Goal: Task Accomplishment & Management: Manage account settings

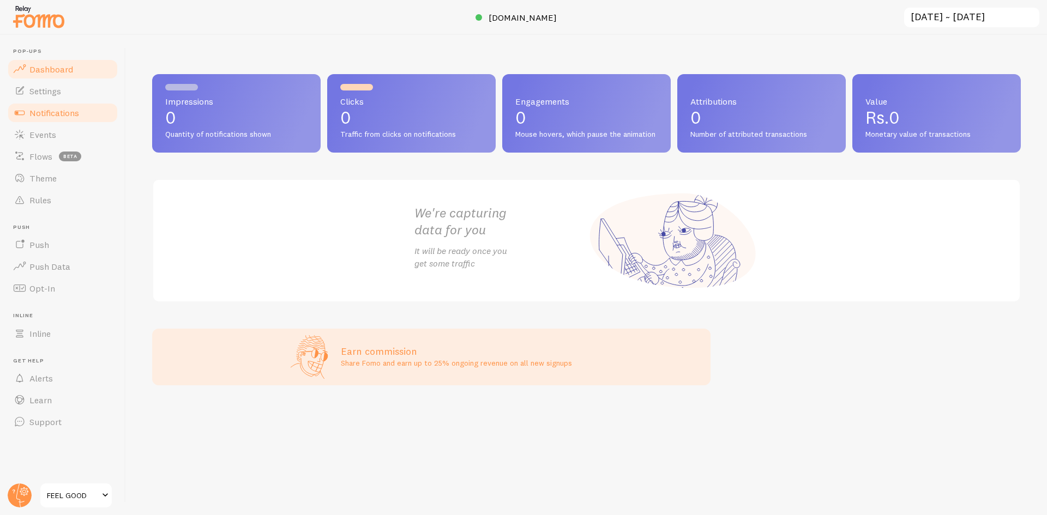
click at [55, 110] on span "Notifications" at bounding box center [54, 112] width 50 height 11
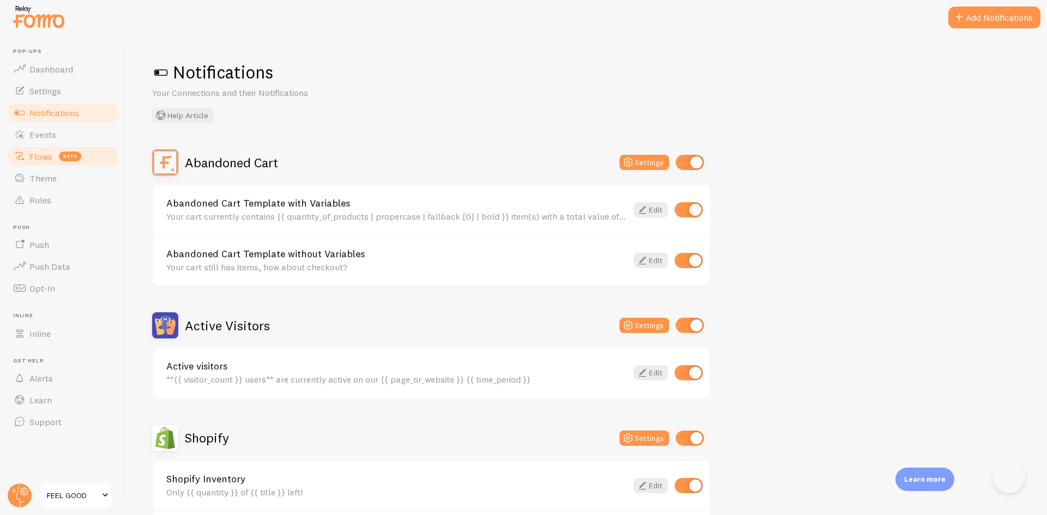
click at [52, 164] on link "Flows beta" at bounding box center [63, 157] width 112 height 22
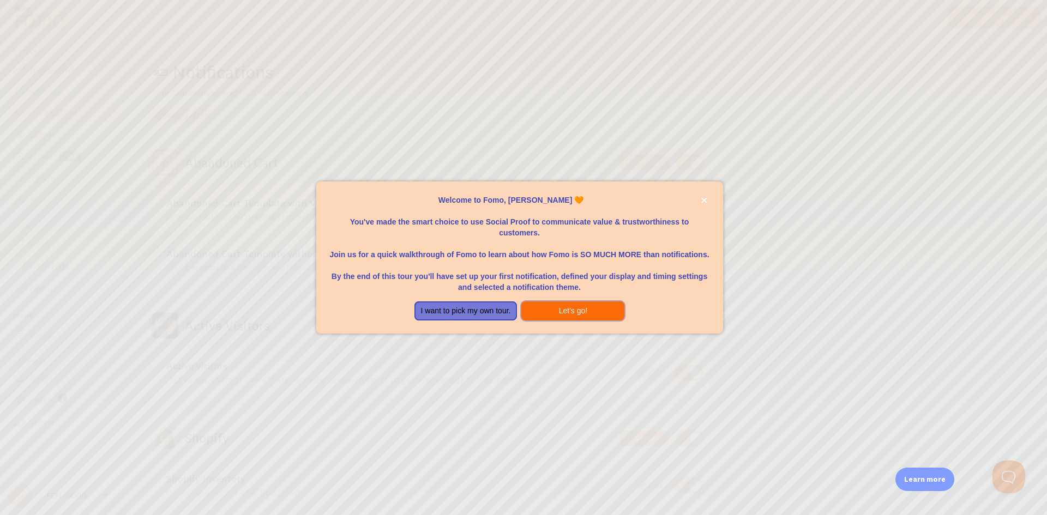
click at [589, 317] on button "Let's go!" at bounding box center [572, 311] width 103 height 20
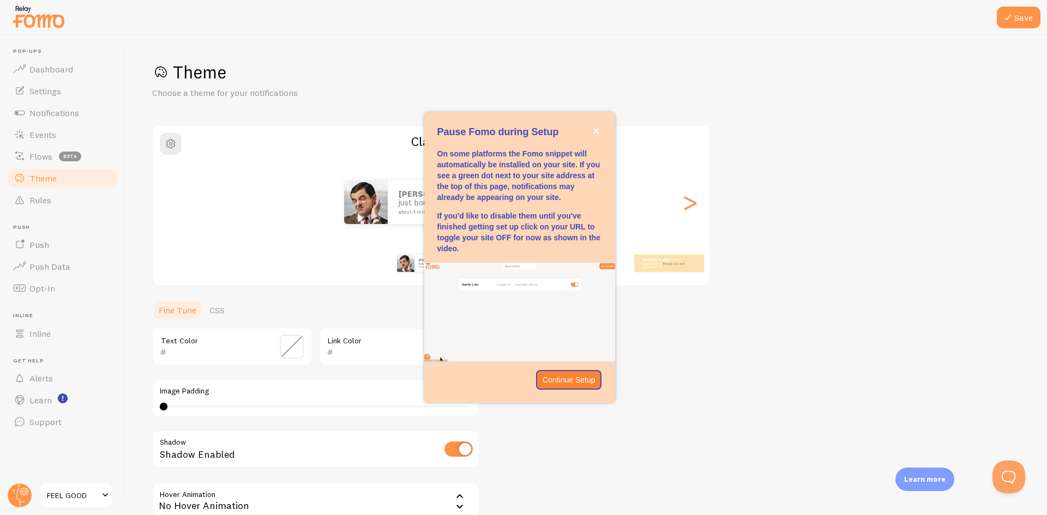
click at [584, 375] on p "Continue Setup" at bounding box center [568, 380] width 53 height 11
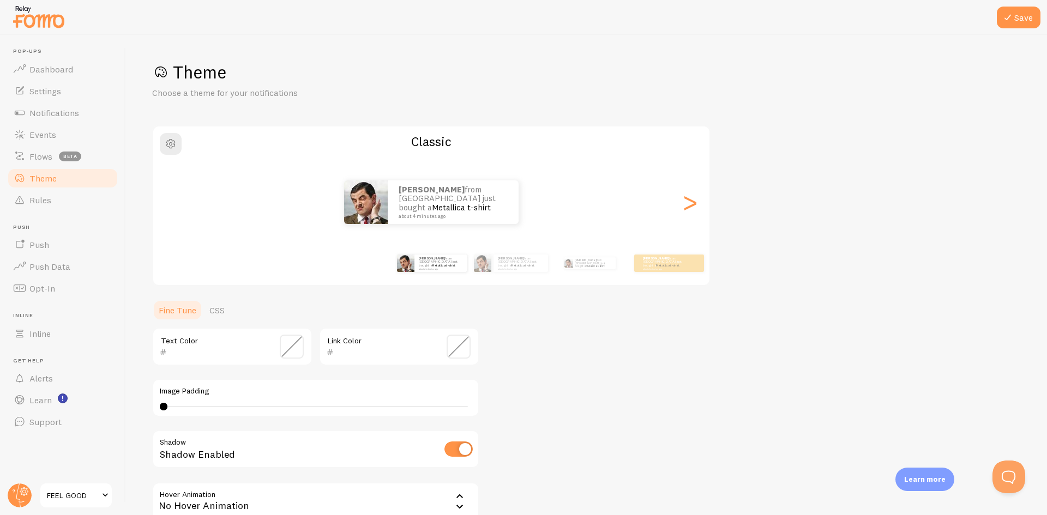
scroll to position [116, 0]
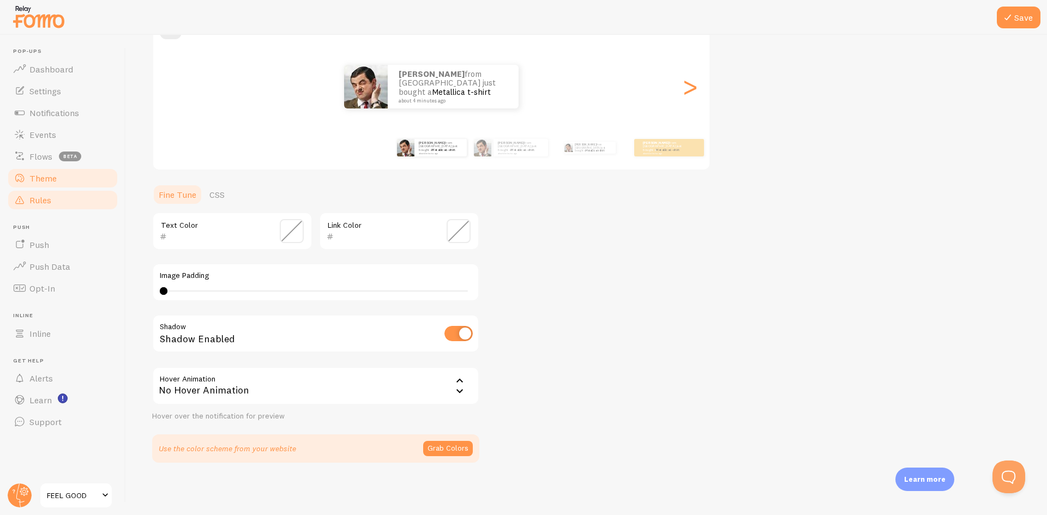
click at [106, 194] on link "Rules" at bounding box center [63, 200] width 112 height 22
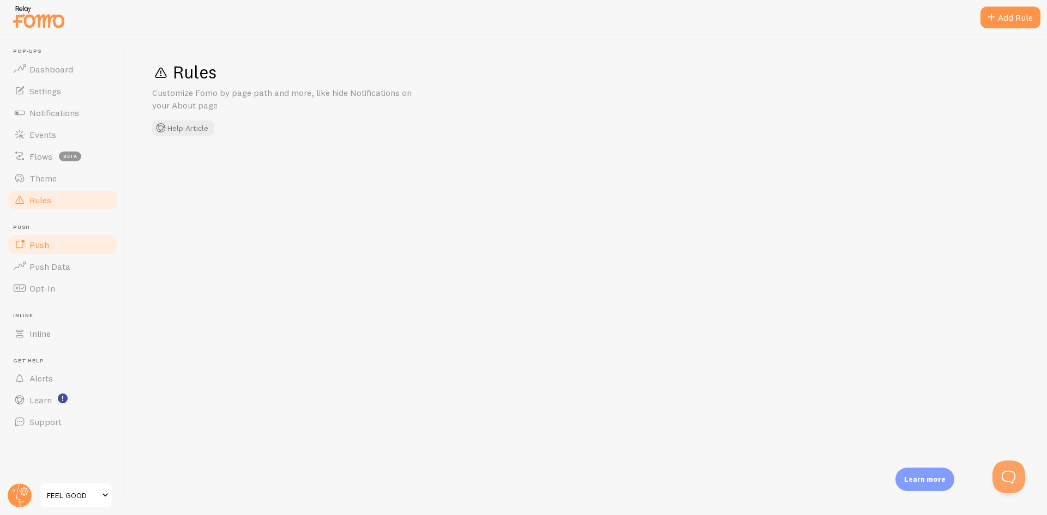
click at [63, 244] on link "Push" at bounding box center [63, 245] width 112 height 22
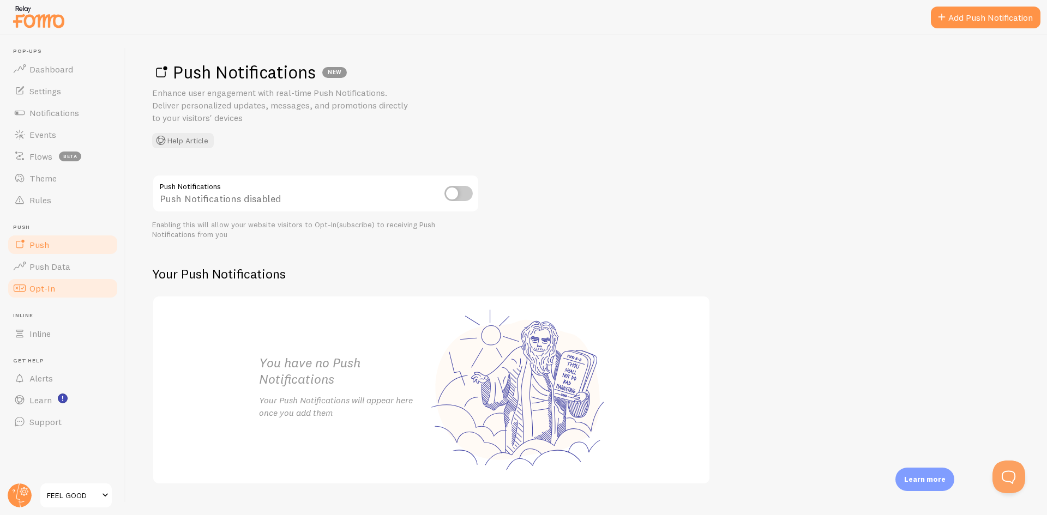
click at [71, 284] on link "Opt-In" at bounding box center [63, 289] width 112 height 22
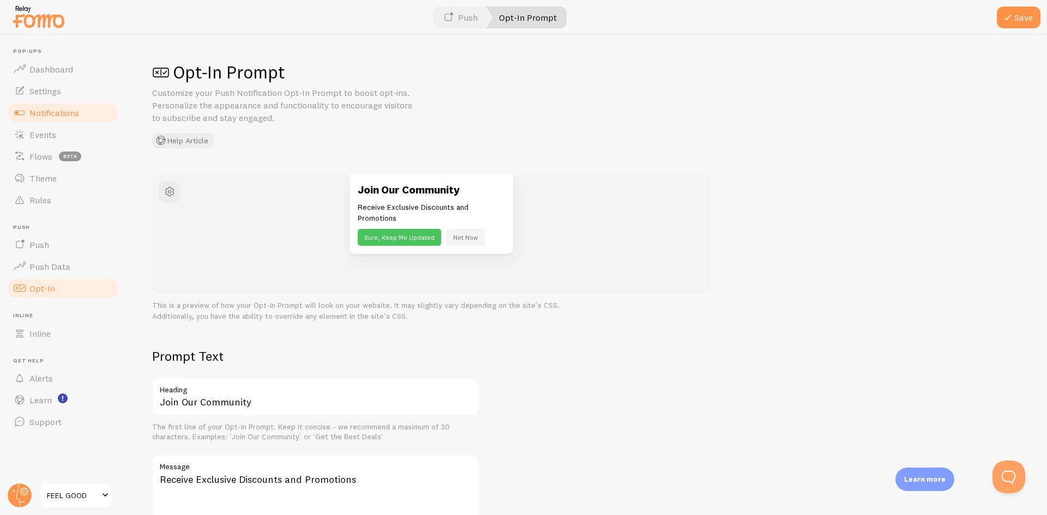
drag, startPoint x: 7, startPoint y: 131, endPoint x: 76, endPoint y: 113, distance: 72.1
click at [8, 131] on link "Events" at bounding box center [63, 135] width 112 height 22
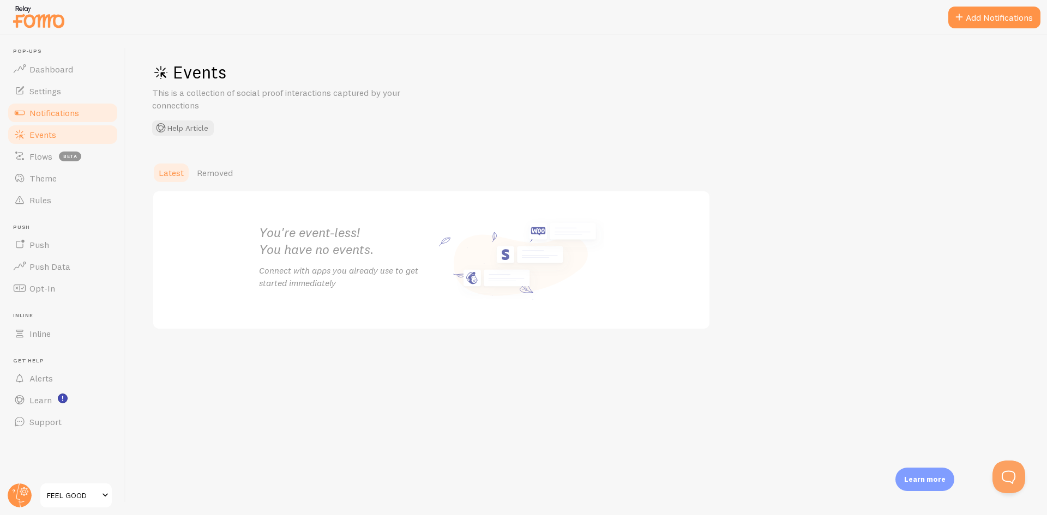
click at [75, 117] on span "Notifications" at bounding box center [54, 112] width 50 height 11
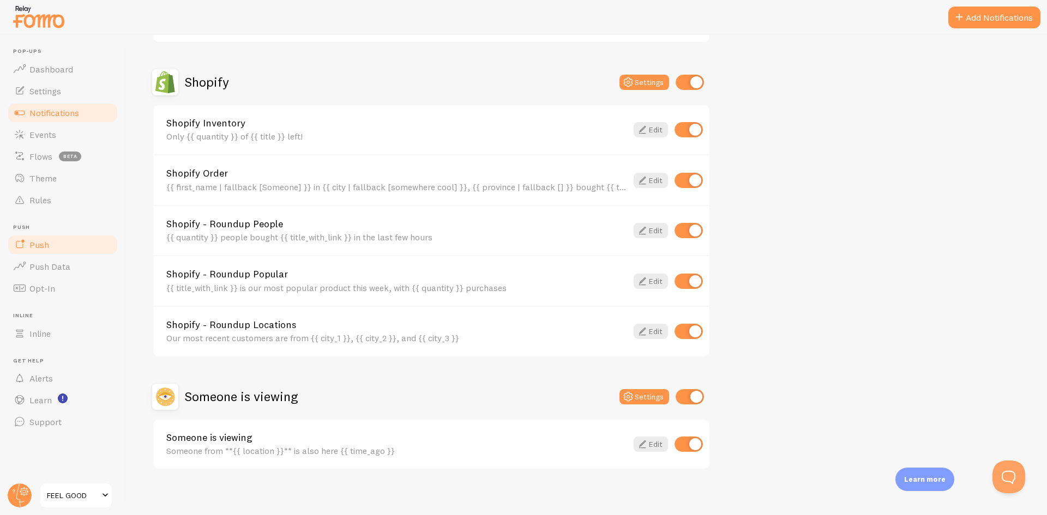
scroll to position [363, 0]
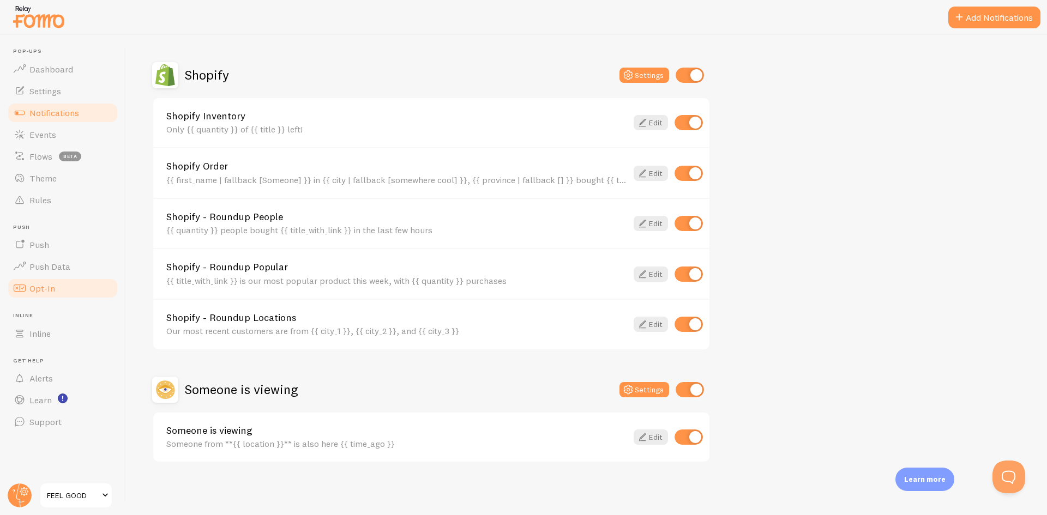
click at [27, 283] on link "Opt-In" at bounding box center [63, 289] width 112 height 22
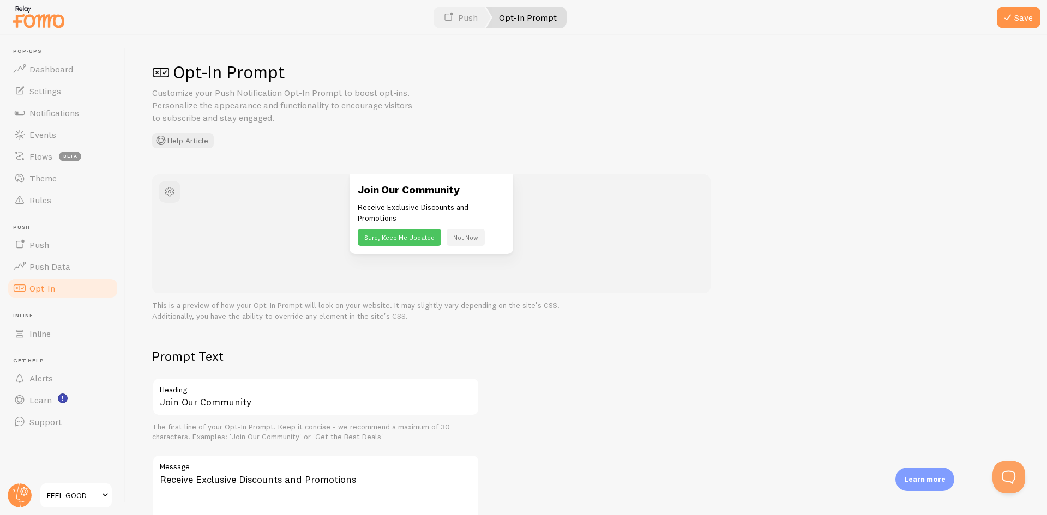
click at [31, 233] on li "Push [GEOGRAPHIC_DATA]" at bounding box center [63, 240] width 112 height 32
click at [34, 207] on link "Rules" at bounding box center [63, 200] width 112 height 22
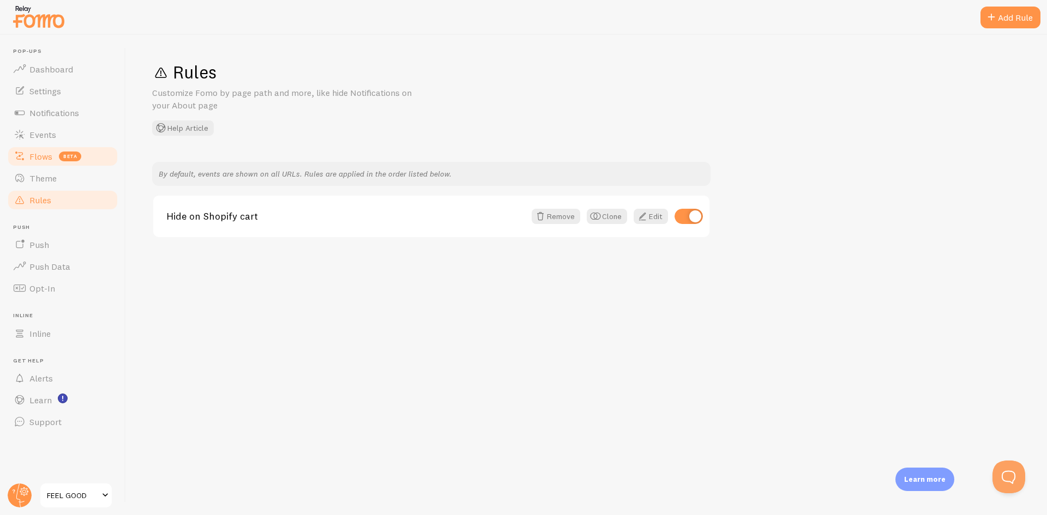
click at [38, 153] on span "Flows" at bounding box center [40, 156] width 23 height 11
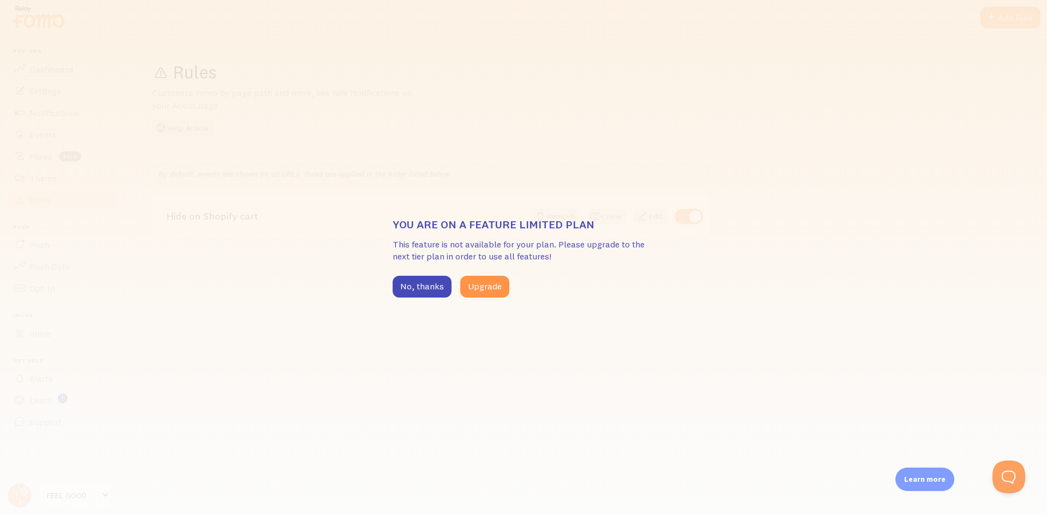
click at [427, 303] on div "You are on a feature limited plan This feature is not available for your plan. …" at bounding box center [523, 257] width 1047 height 515
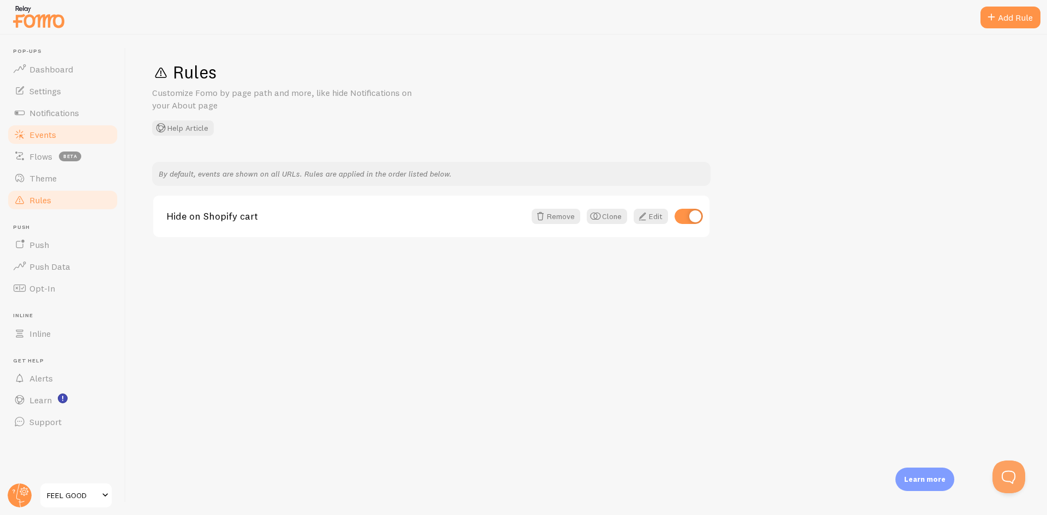
click at [52, 135] on span "Events" at bounding box center [42, 134] width 27 height 11
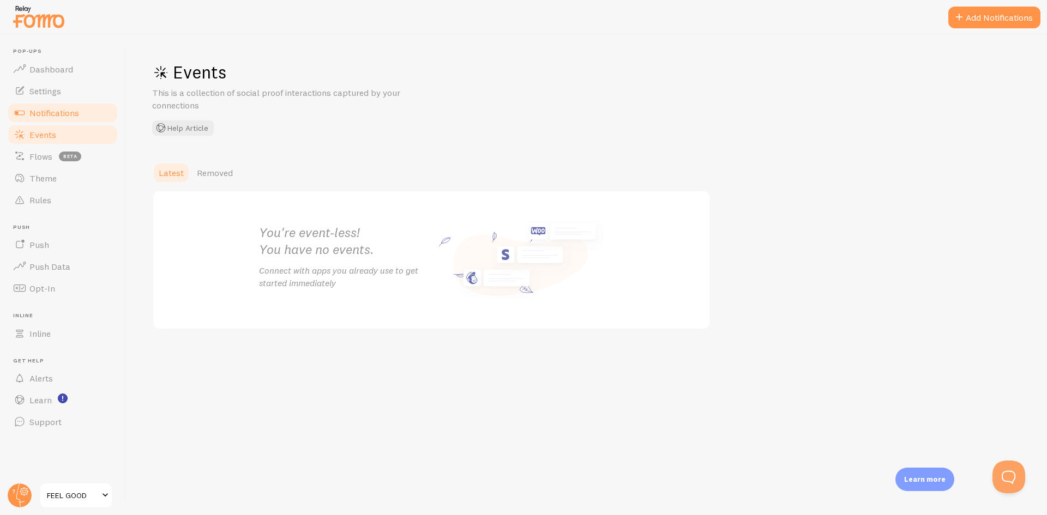
click at [45, 111] on span "Notifications" at bounding box center [54, 112] width 50 height 11
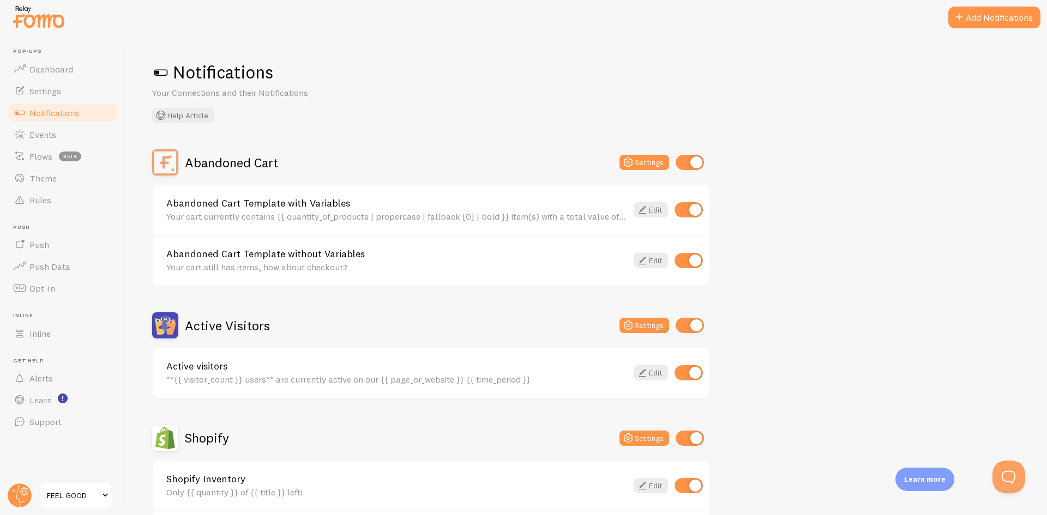
click at [163, 80] on span at bounding box center [160, 72] width 17 height 17
click at [162, 75] on span at bounding box center [160, 72] width 17 height 17
click at [57, 144] on link "Events" at bounding box center [63, 135] width 112 height 22
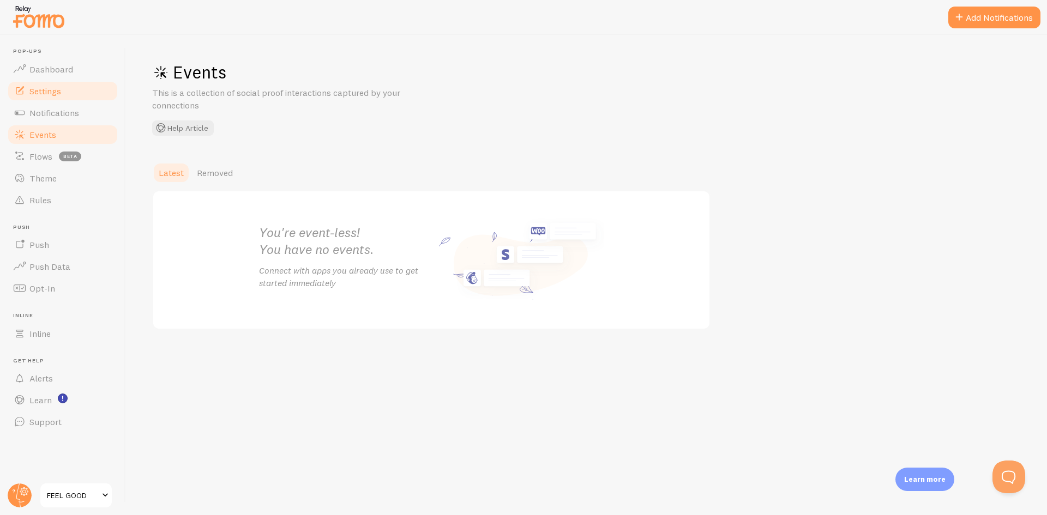
click at [58, 83] on link "Settings" at bounding box center [63, 91] width 112 height 22
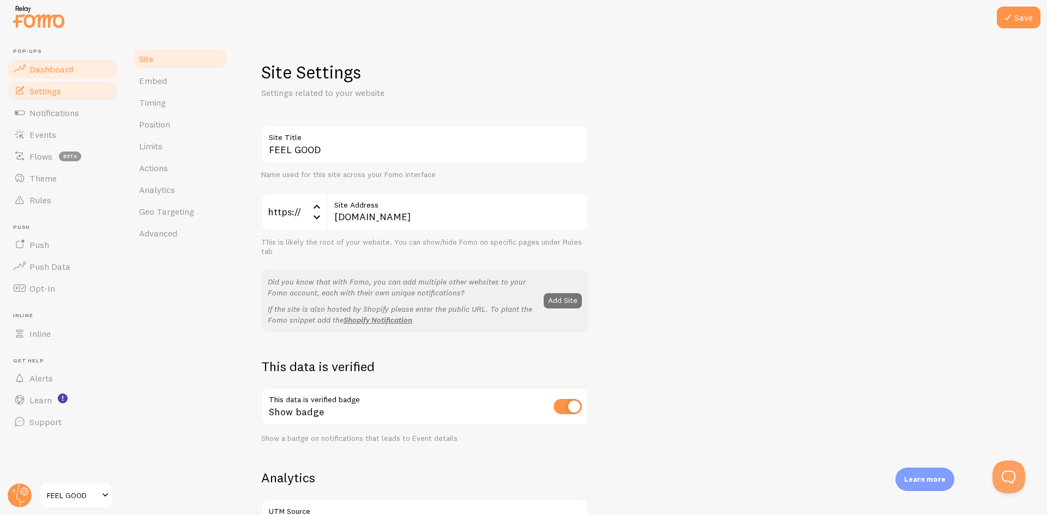
click at [59, 73] on span "Dashboard" at bounding box center [51, 69] width 44 height 11
click at [77, 260] on link "Push Data" at bounding box center [63, 267] width 112 height 22
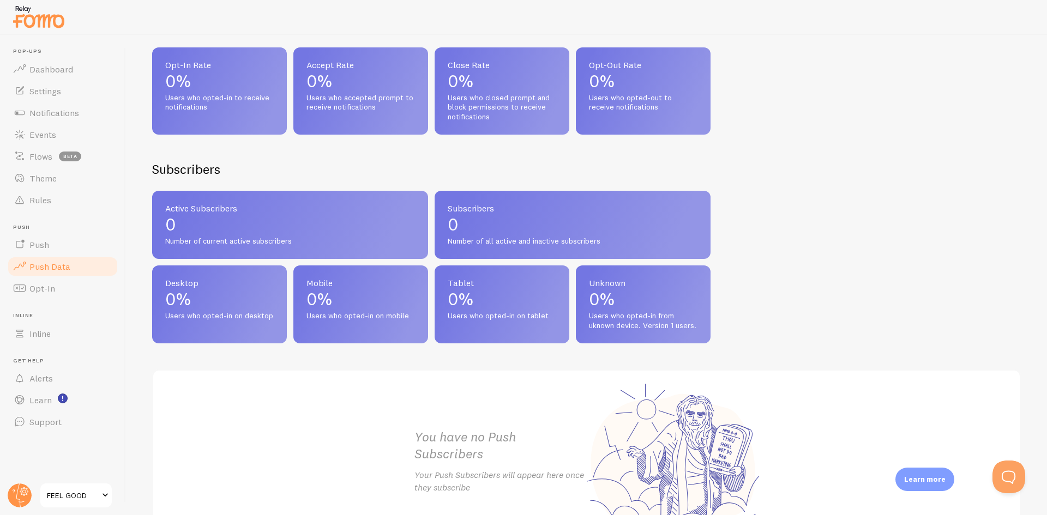
scroll to position [327, 0]
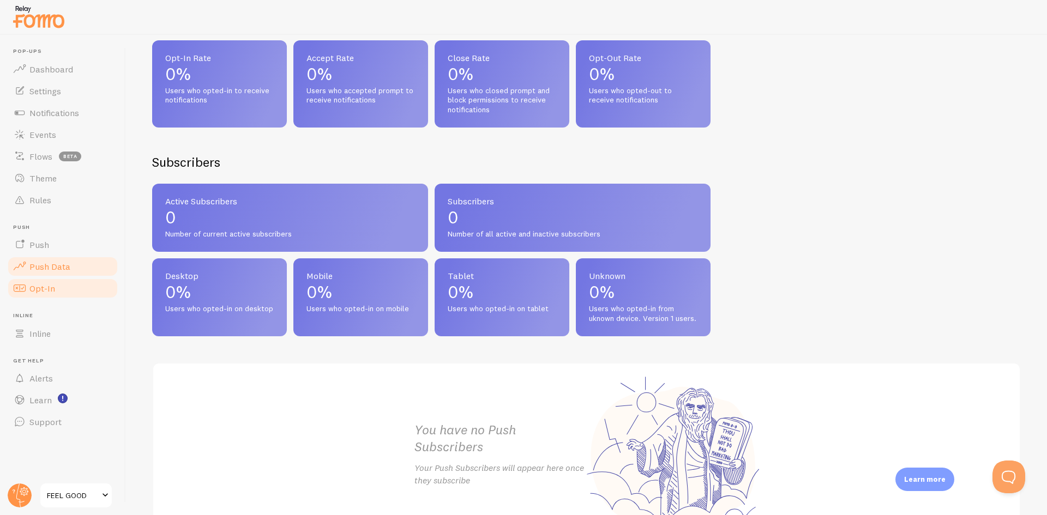
click at [68, 286] on link "Opt-In" at bounding box center [63, 289] width 112 height 22
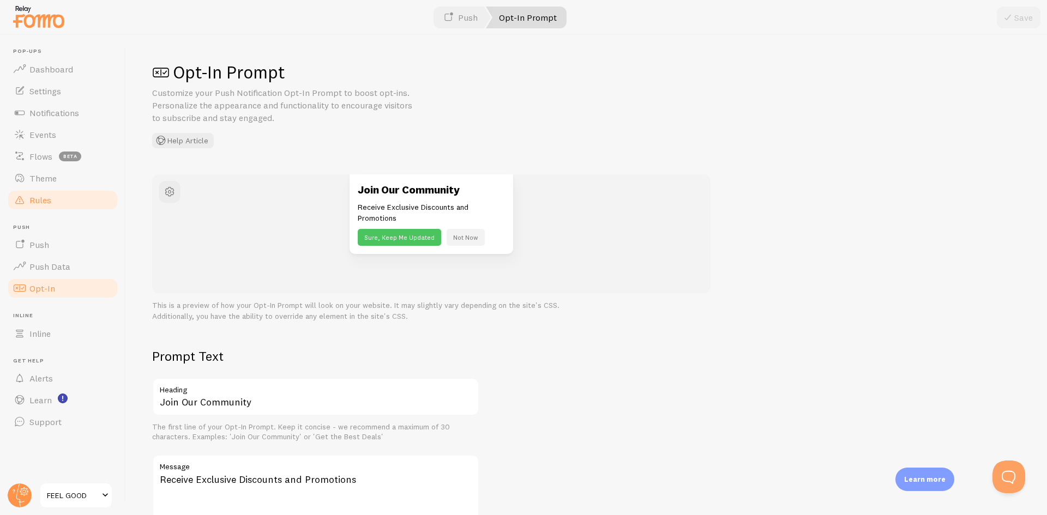
click at [68, 201] on link "Rules" at bounding box center [63, 200] width 112 height 22
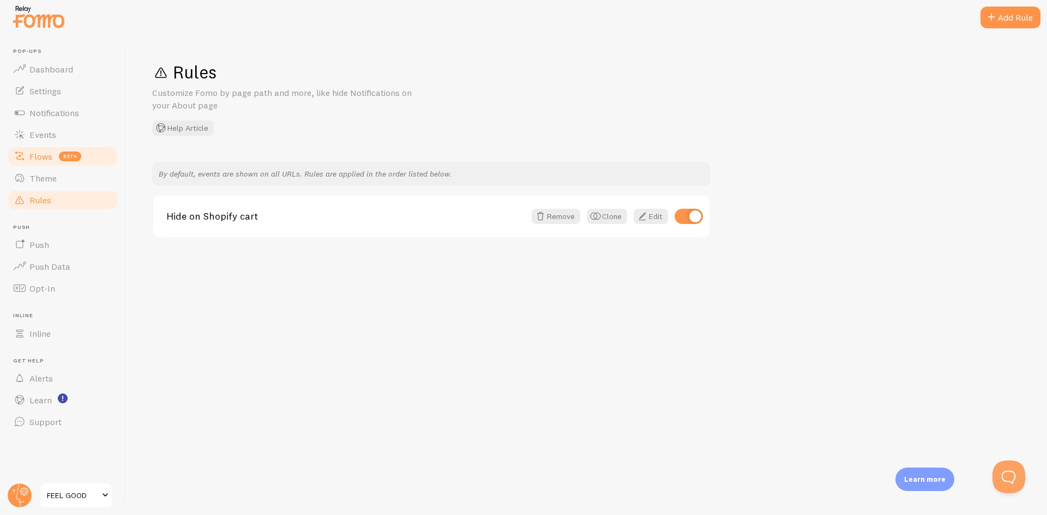
click at [68, 164] on link "Flows beta" at bounding box center [63, 157] width 112 height 22
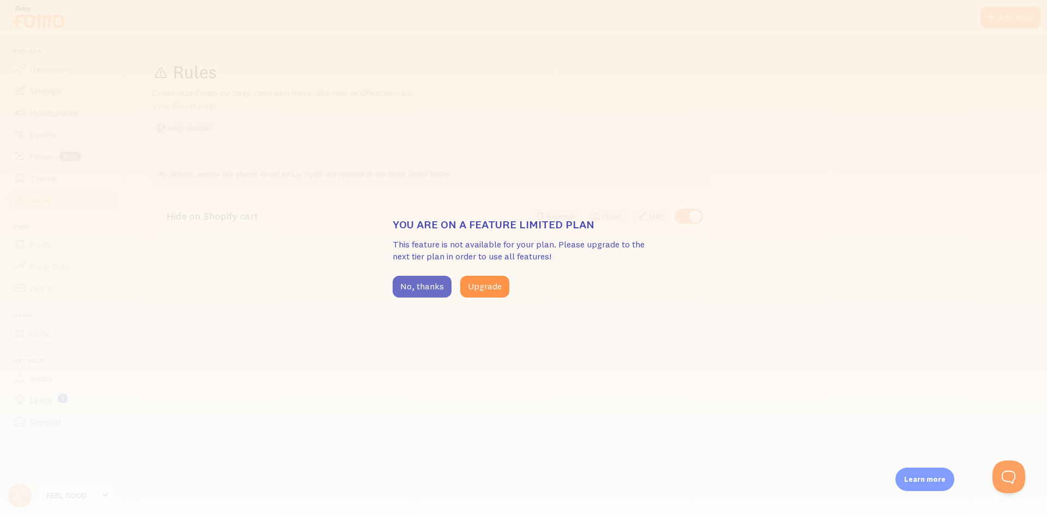
click at [400, 296] on button "No, thanks" at bounding box center [422, 287] width 59 height 22
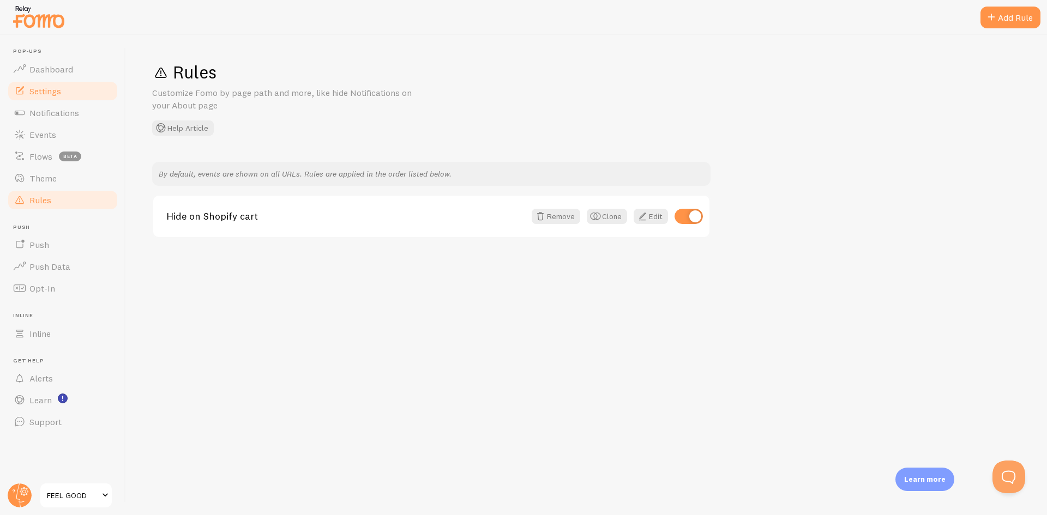
click at [41, 87] on span "Settings" at bounding box center [45, 91] width 32 height 11
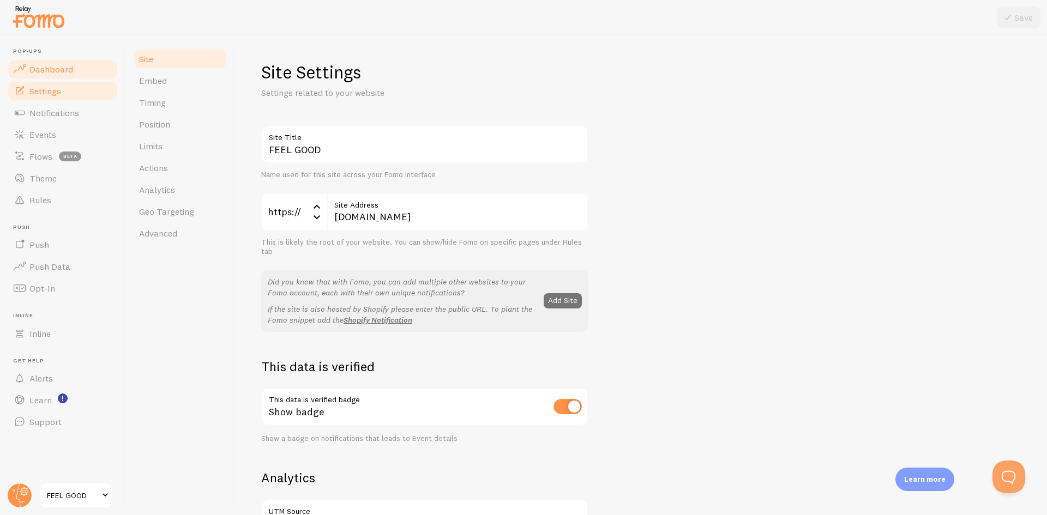
click at [58, 69] on span "Dashboard" at bounding box center [51, 69] width 44 height 11
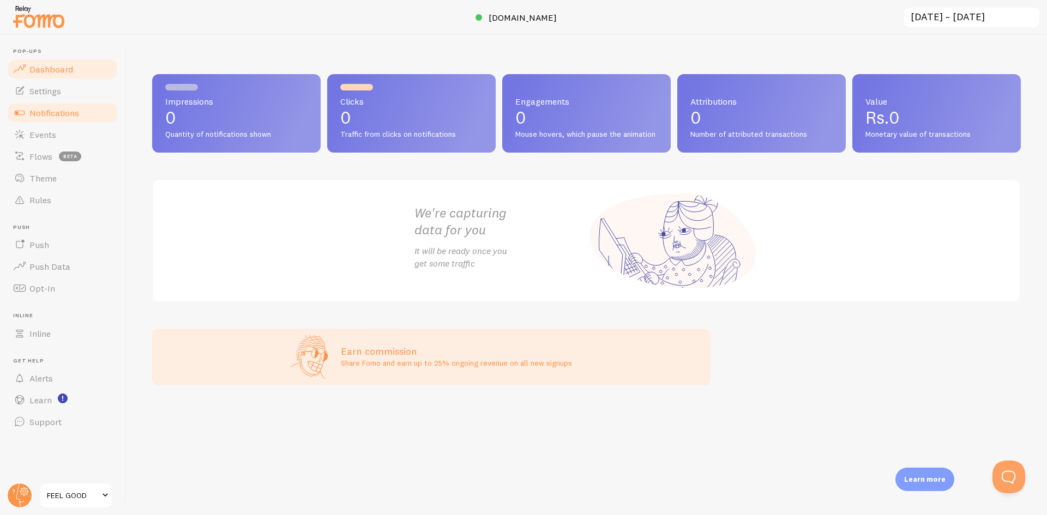
click at [29, 117] on span "Notifications" at bounding box center [54, 112] width 50 height 11
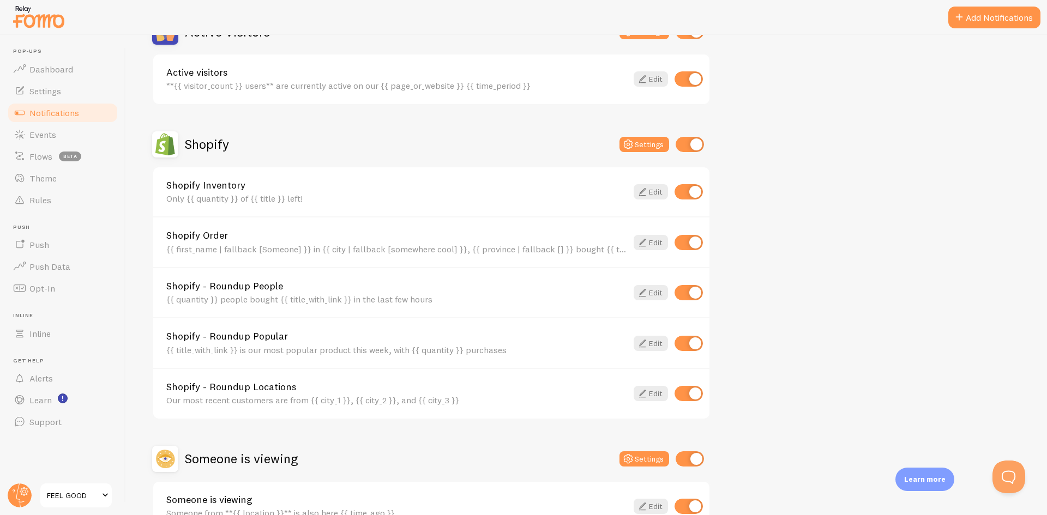
scroll to position [363, 0]
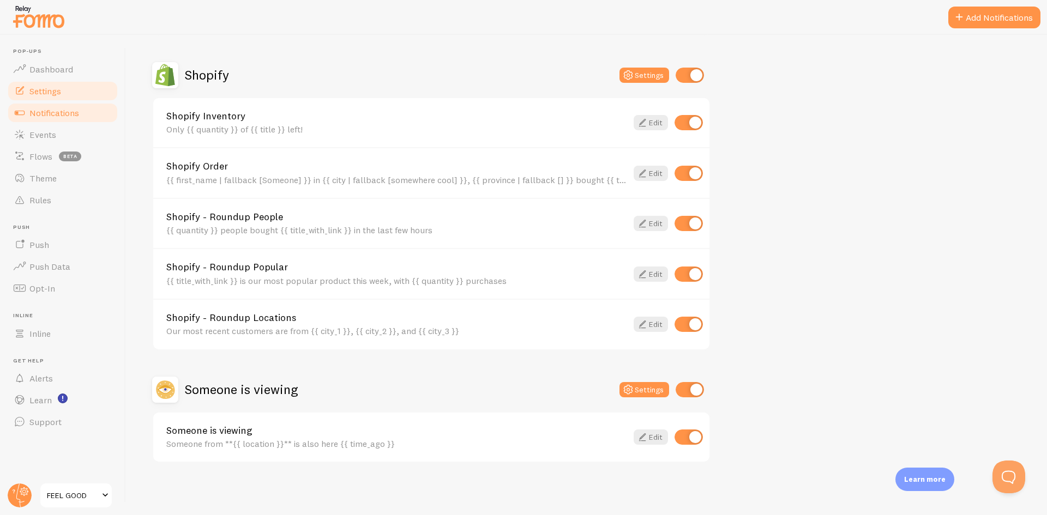
click at [89, 99] on link "Settings" at bounding box center [63, 91] width 112 height 22
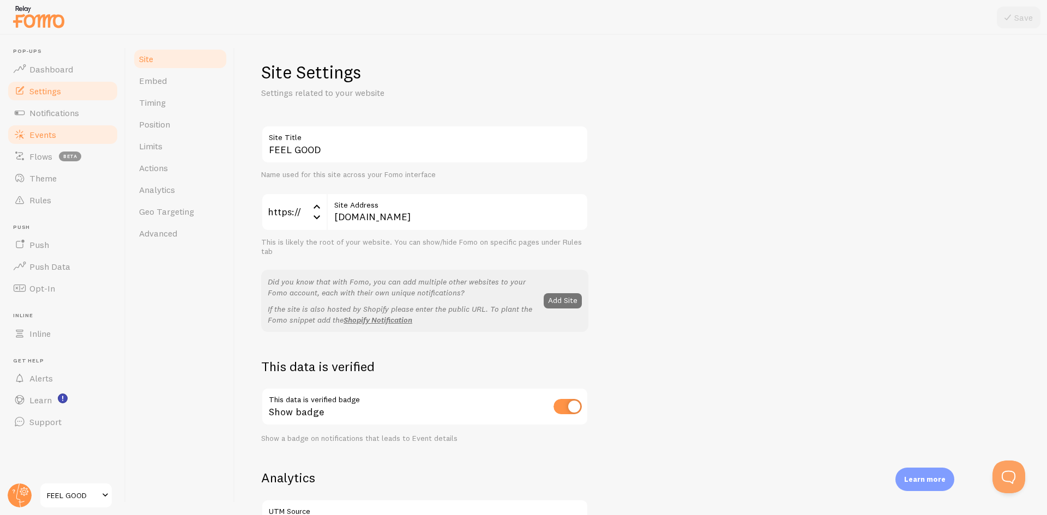
click at [93, 142] on link "Events" at bounding box center [63, 135] width 112 height 22
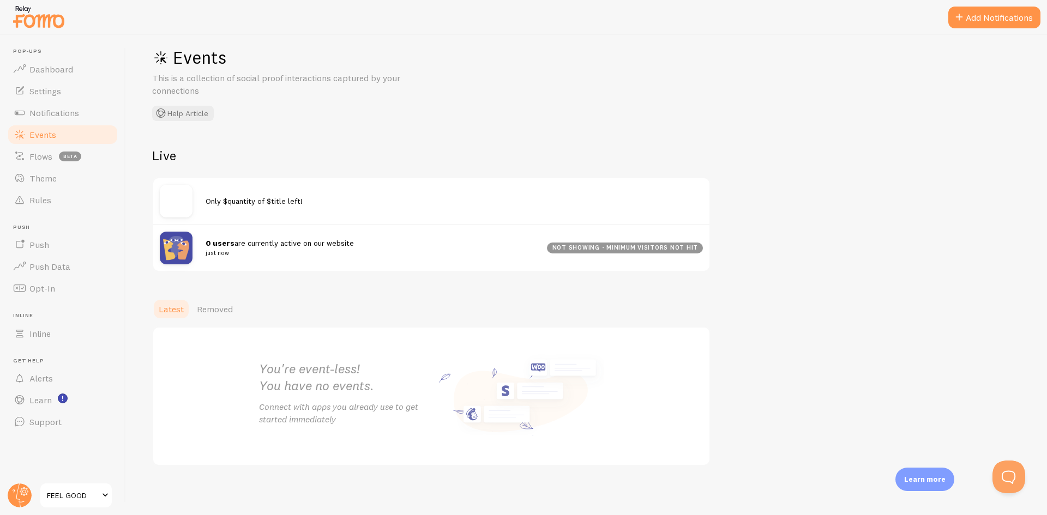
scroll to position [18, 0]
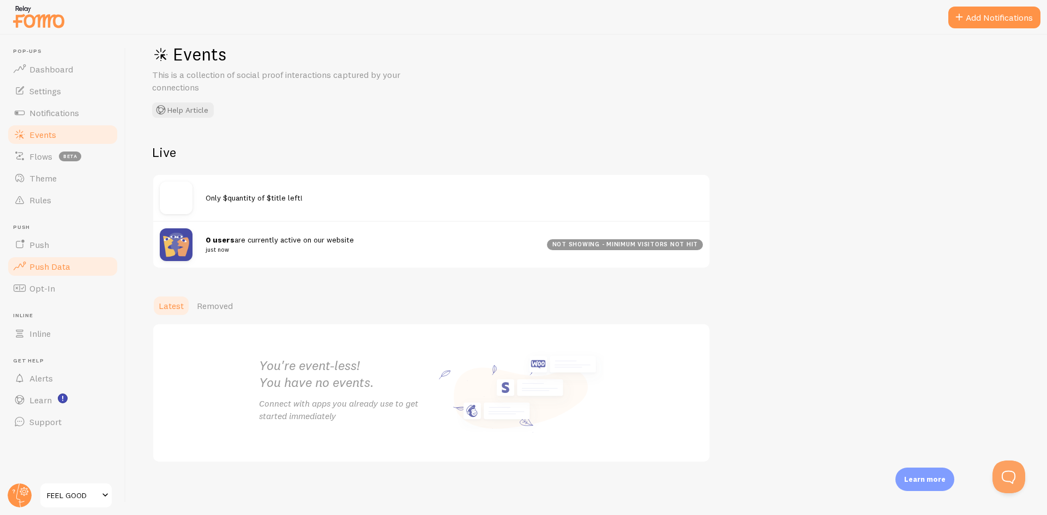
click at [90, 274] on link "Push Data" at bounding box center [63, 267] width 112 height 22
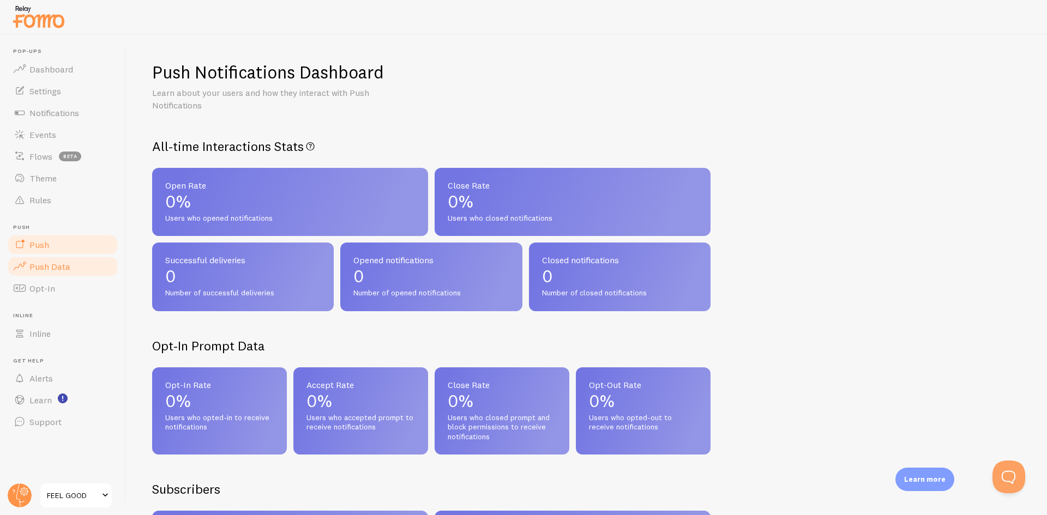
click at [83, 242] on link "Push" at bounding box center [63, 245] width 112 height 22
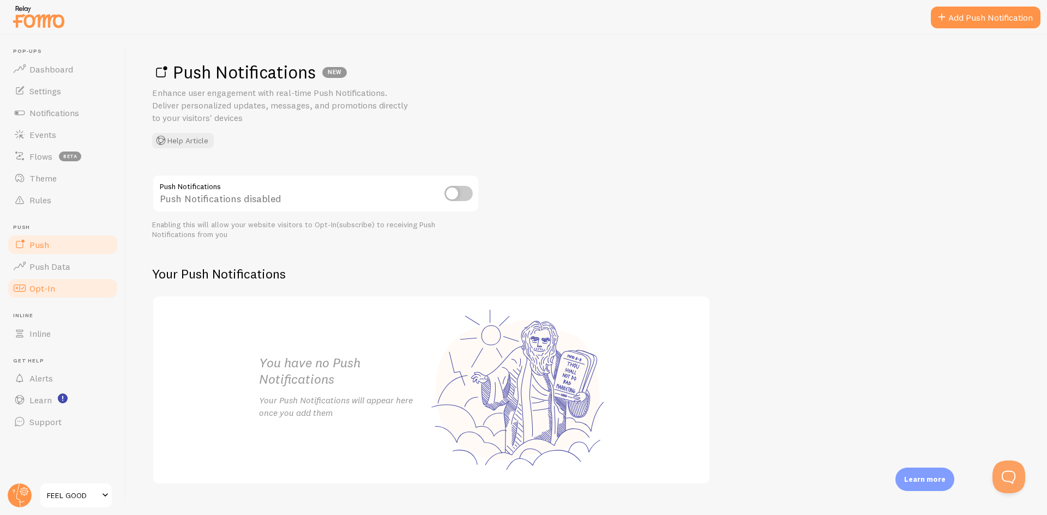
click at [41, 299] on link "Opt-In" at bounding box center [63, 289] width 112 height 22
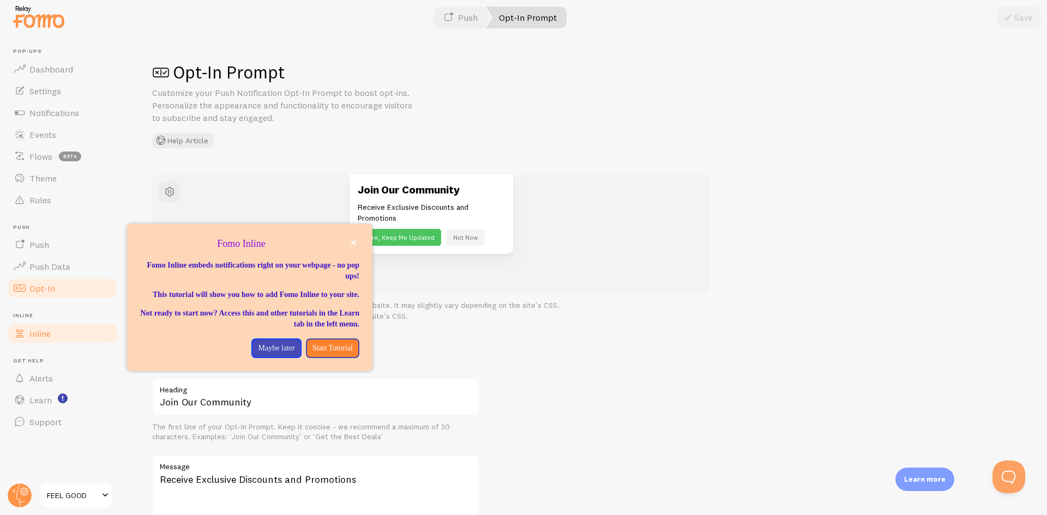
click at [43, 336] on span "Inline" at bounding box center [39, 333] width 21 height 11
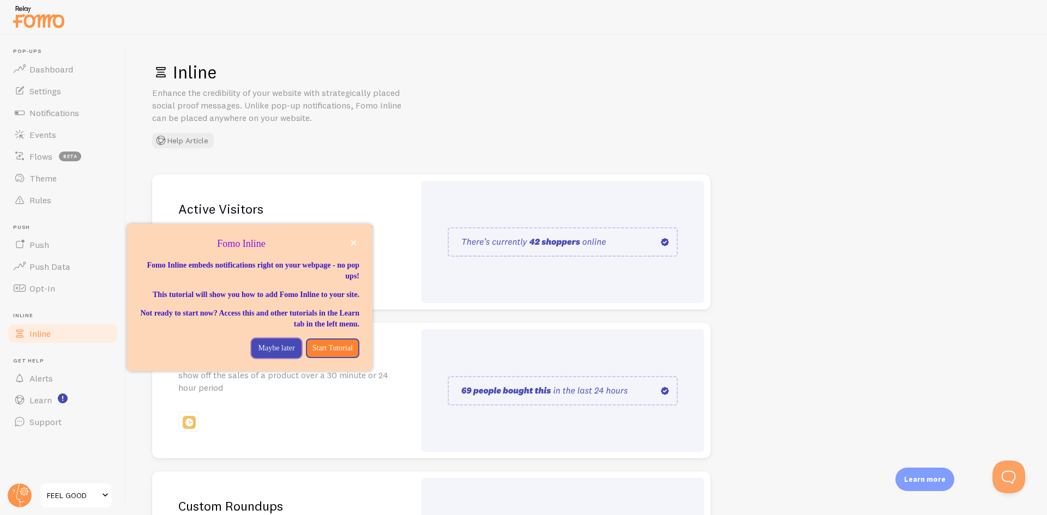
click at [269, 358] on button "Maybe later" at bounding box center [276, 349] width 50 height 20
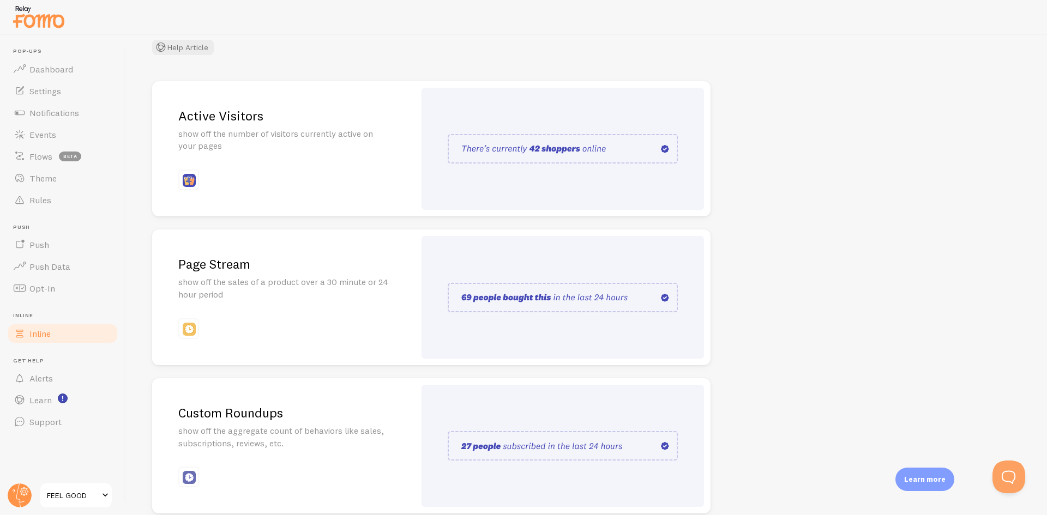
scroll to position [144, 0]
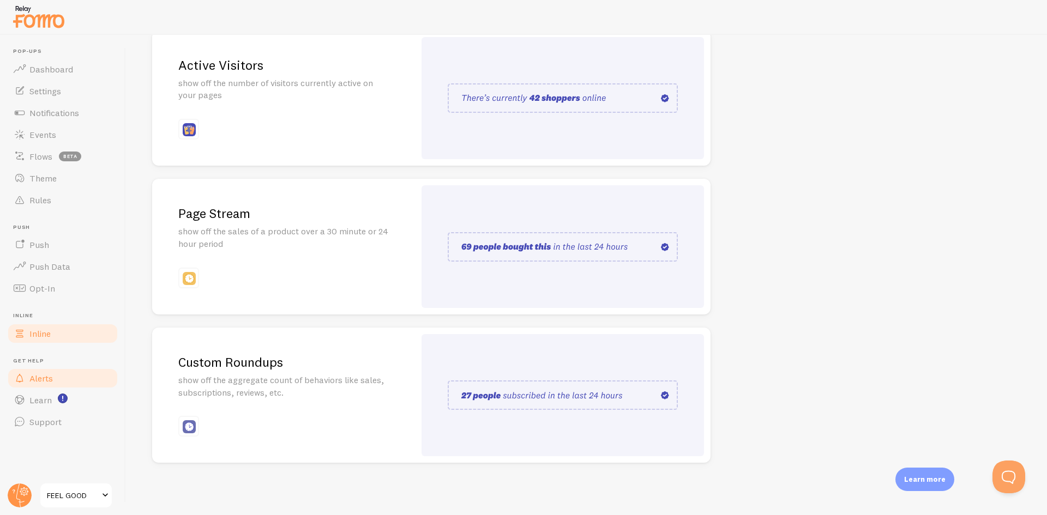
click at [44, 385] on link "Alerts" at bounding box center [63, 378] width 112 height 22
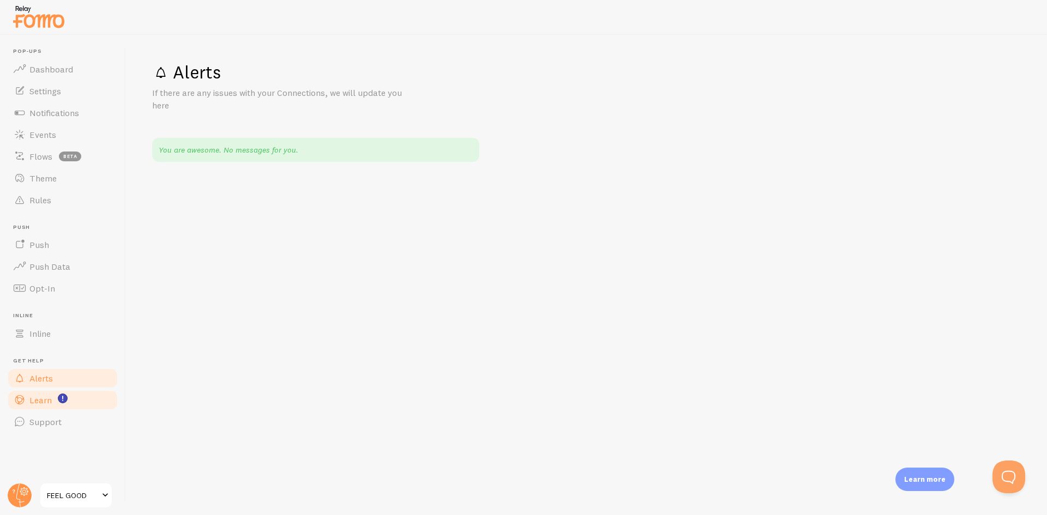
click at [56, 396] on link "Learn" at bounding box center [63, 400] width 112 height 22
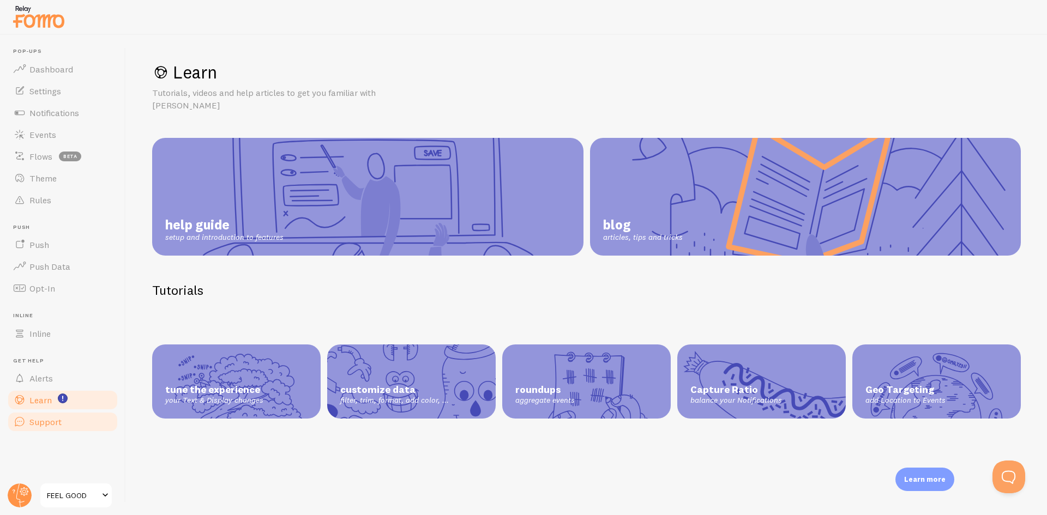
click at [73, 417] on link "Support" at bounding box center [63, 422] width 112 height 22
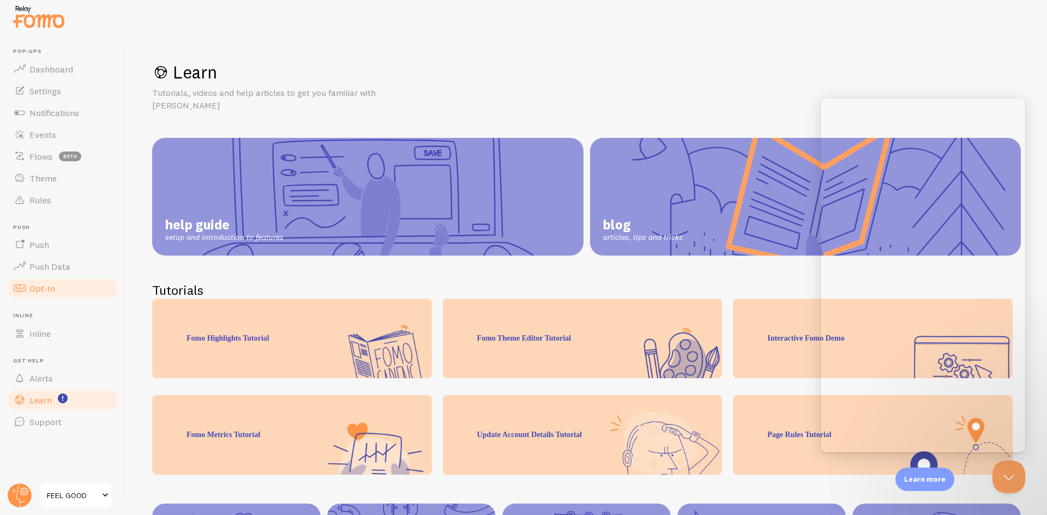
click at [76, 286] on link "Opt-In" at bounding box center [63, 289] width 112 height 22
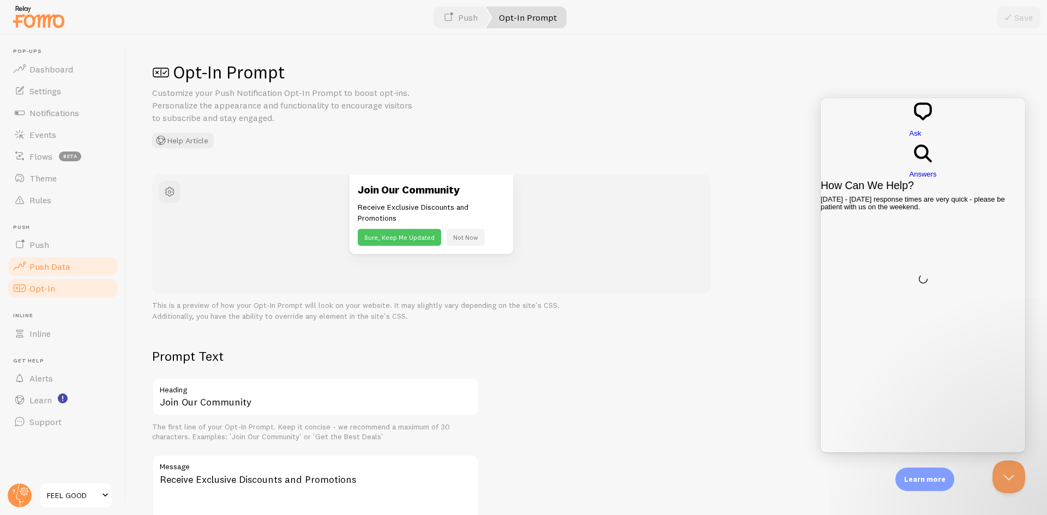
click at [76, 258] on link "Push Data" at bounding box center [63, 267] width 112 height 22
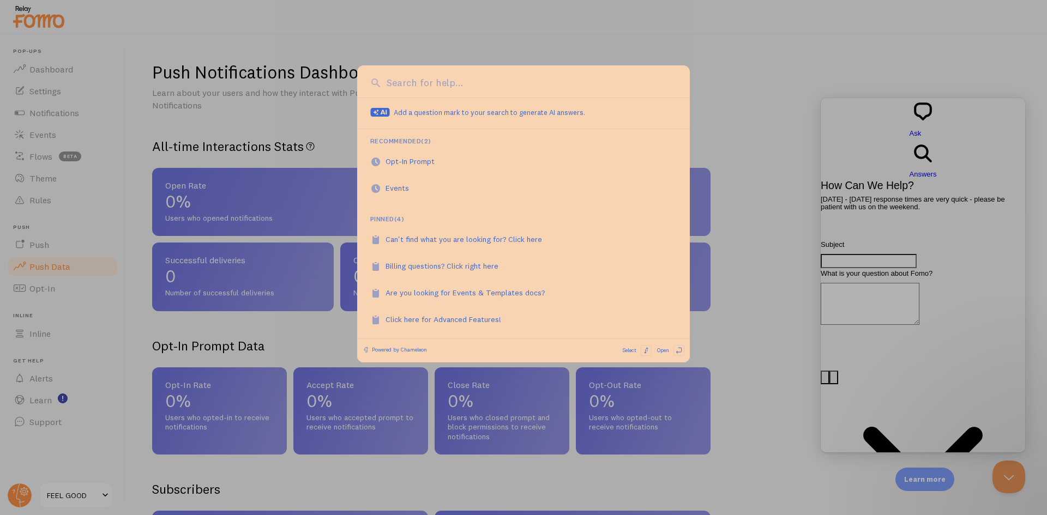
click at [50, 184] on div at bounding box center [523, 257] width 1047 height 515
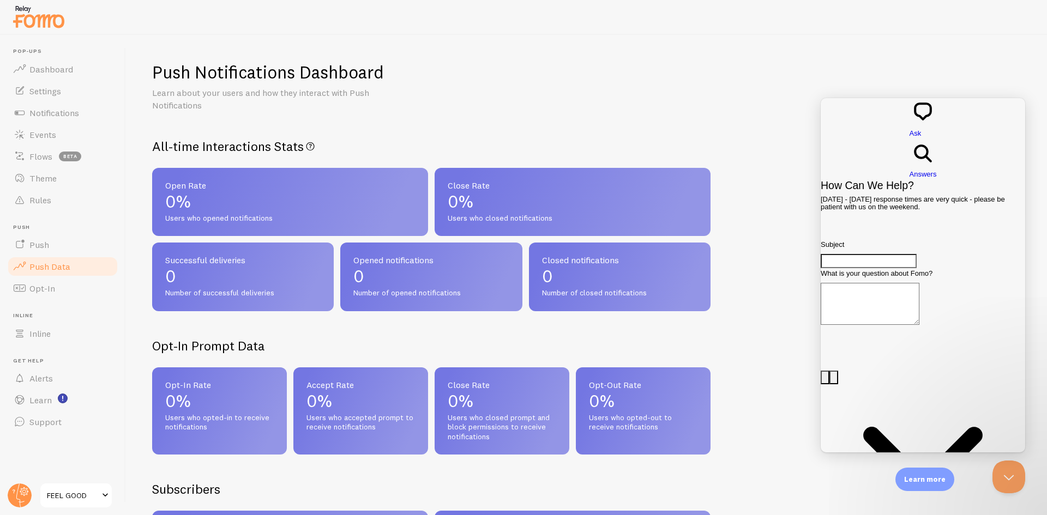
click at [50, 184] on link "Theme" at bounding box center [63, 178] width 112 height 22
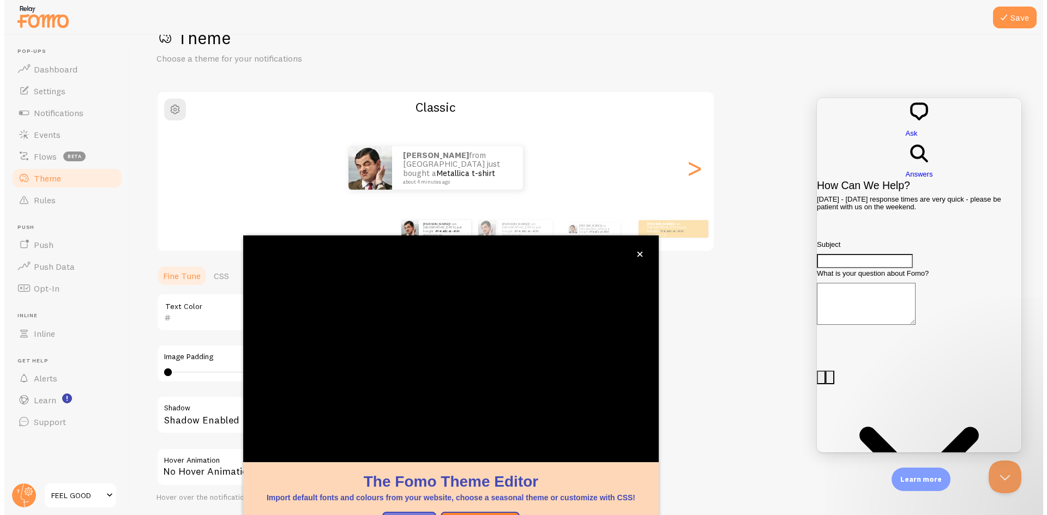
scroll to position [35, 0]
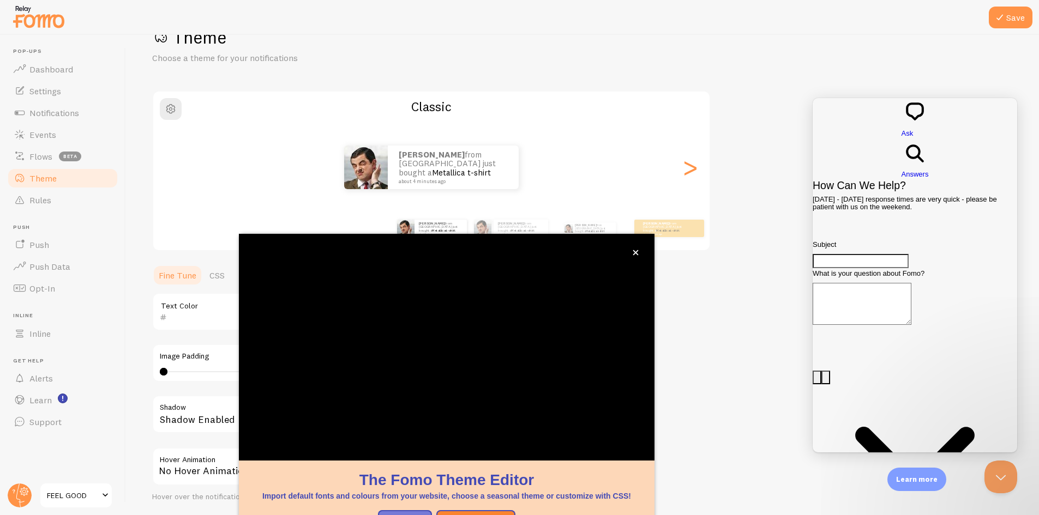
click at [209, 384] on div "Text Color Link Color Image Padding 0 0 - undefined Shadow Shadow Enabled Hover…" at bounding box center [315, 397] width 327 height 209
click at [637, 252] on icon "close," at bounding box center [635, 253] width 6 height 6
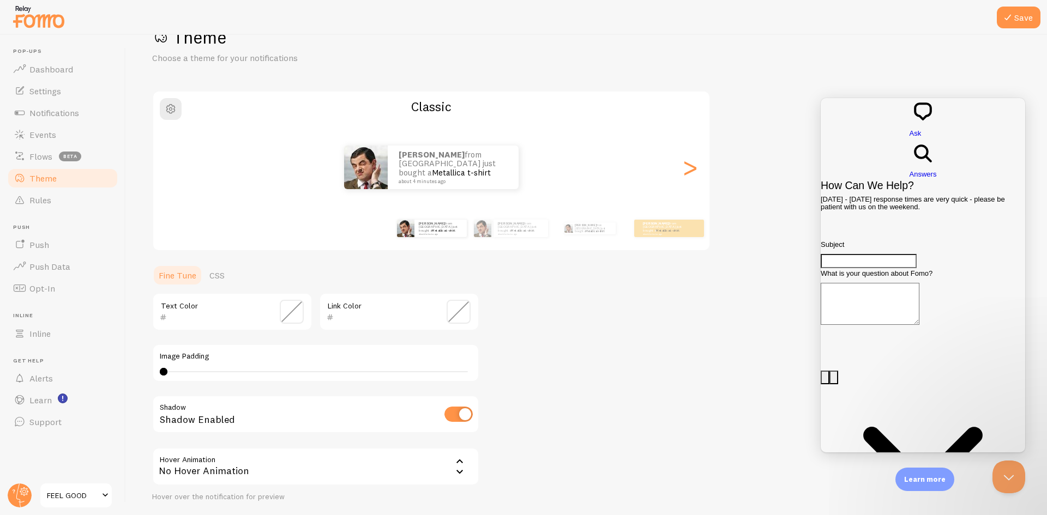
scroll to position [116, 0]
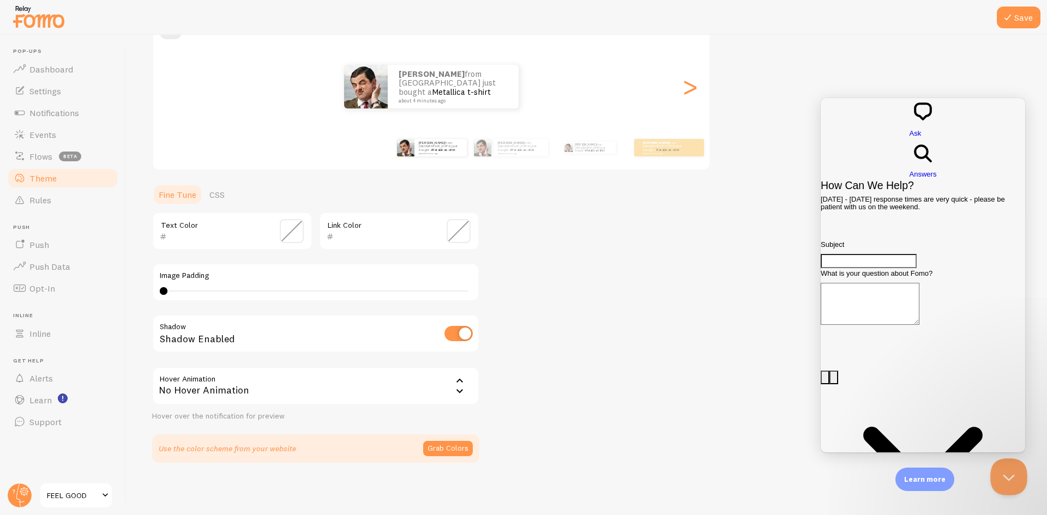
click at [1018, 486] on button "Close Beacon popover" at bounding box center [1006, 475] width 33 height 33
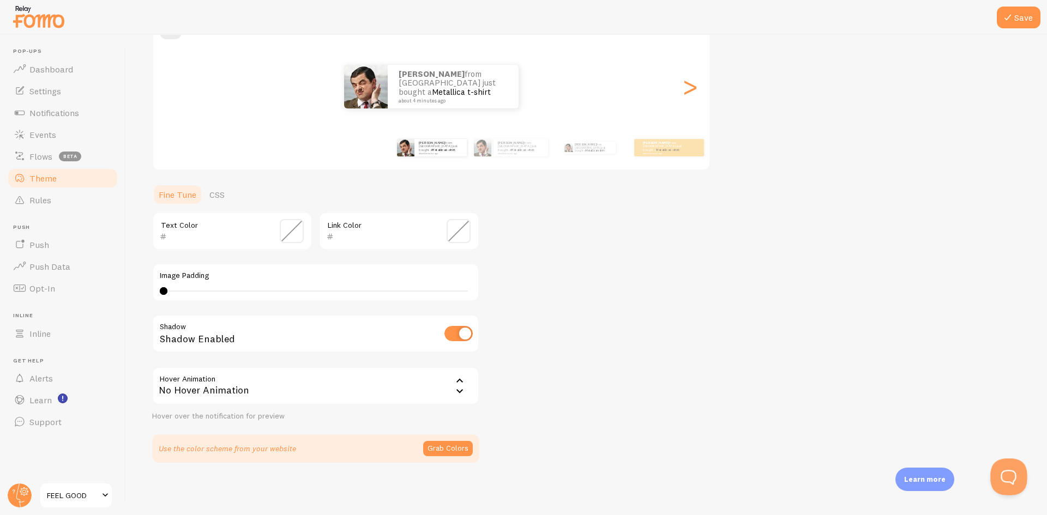
drag, startPoint x: 1011, startPoint y: 482, endPoint x: 1636, endPoint y: 823, distance: 711.7
click at [1011, 482] on button "Open Beacon popover" at bounding box center [1006, 475] width 33 height 33
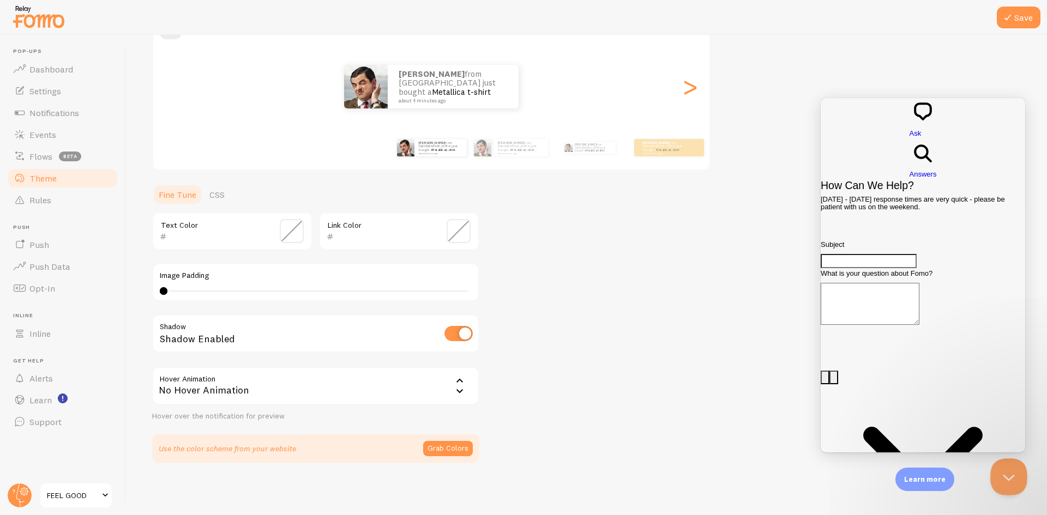
click at [1002, 476] on button "Close Beacon popover" at bounding box center [1006, 475] width 33 height 33
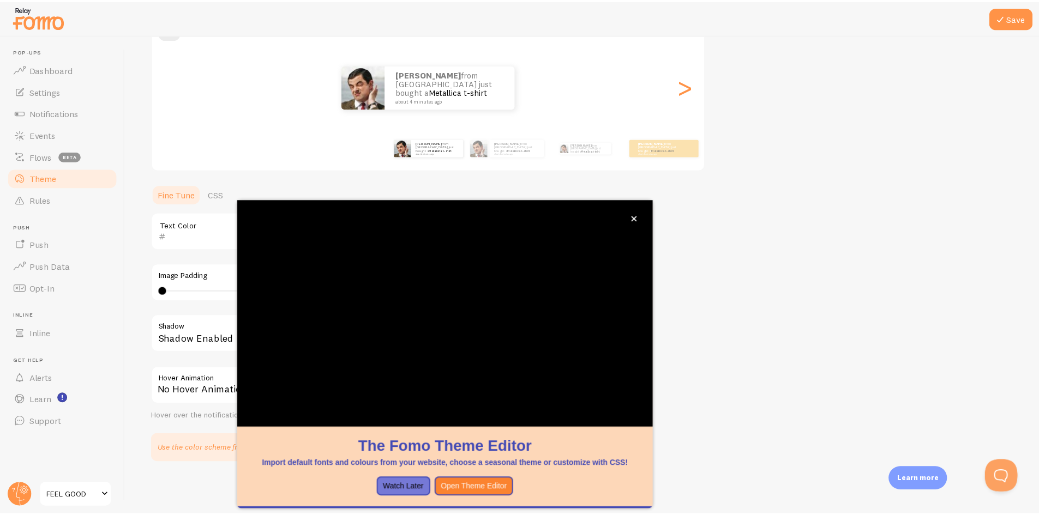
scroll to position [35, 0]
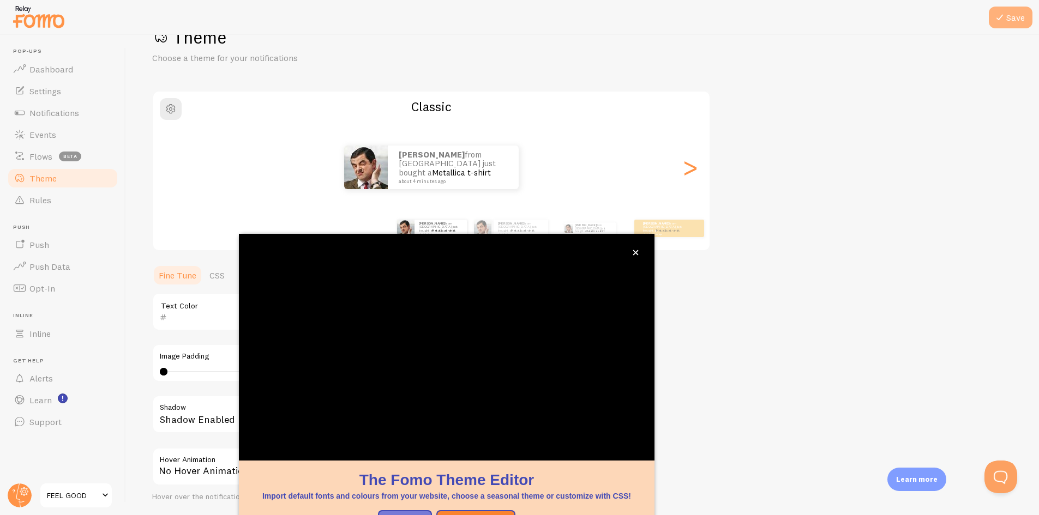
click at [1006, 13] on button "Save" at bounding box center [1010, 18] width 44 height 22
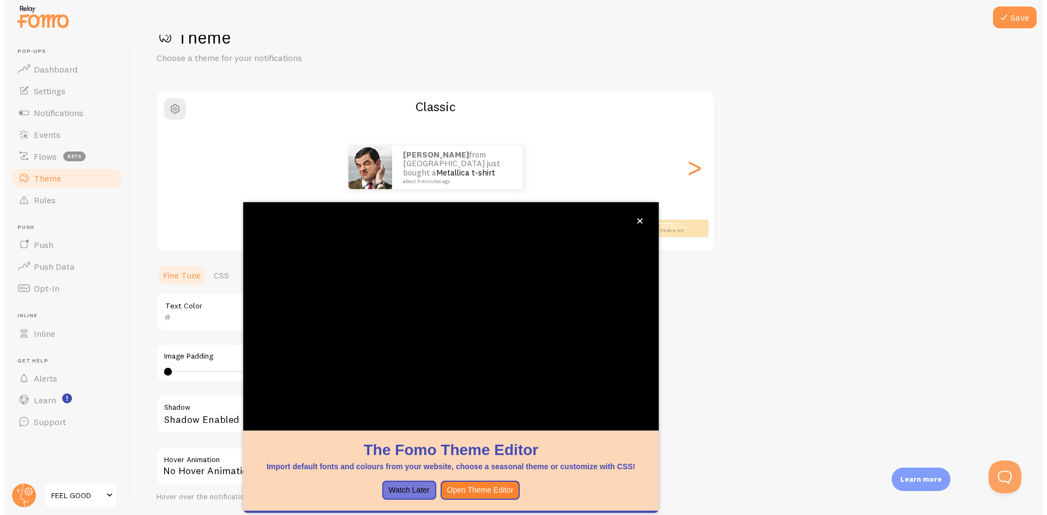
scroll to position [116, 0]
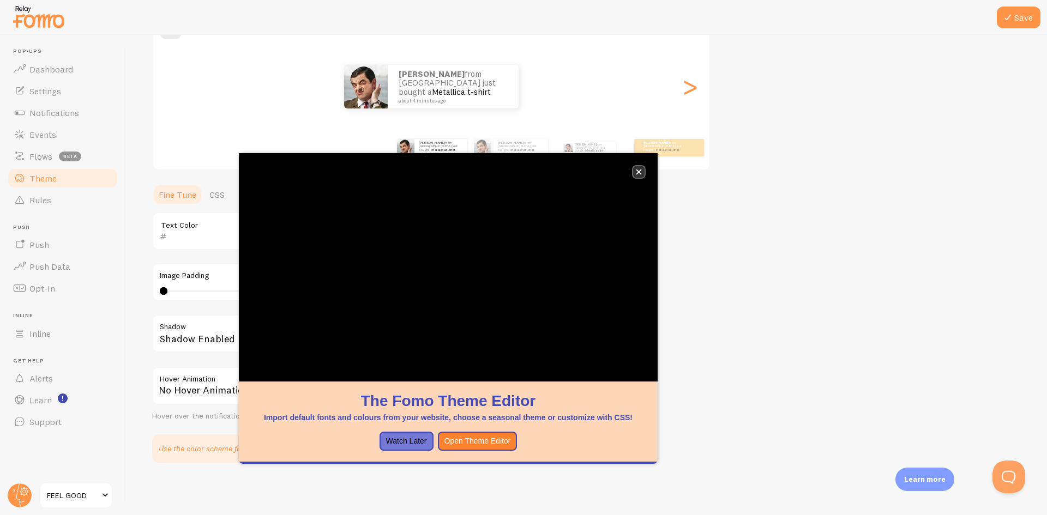
click at [639, 175] on button "close," at bounding box center [638, 171] width 11 height 11
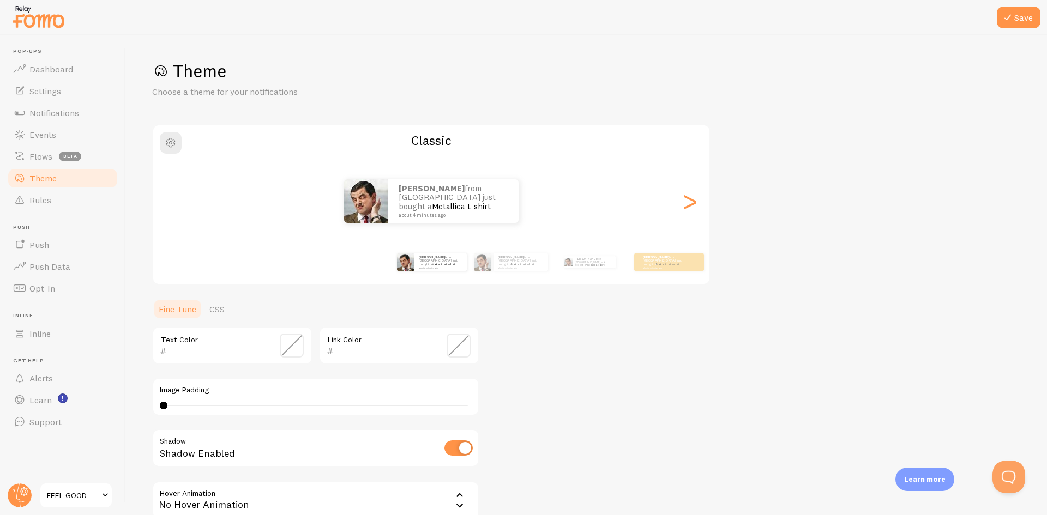
scroll to position [0, 0]
click at [677, 210] on div "[PERSON_NAME] from [GEOGRAPHIC_DATA] just bought a Metallica t-shirt about 4 mi…" at bounding box center [431, 202] width 556 height 44
click at [683, 208] on div ">" at bounding box center [689, 202] width 13 height 79
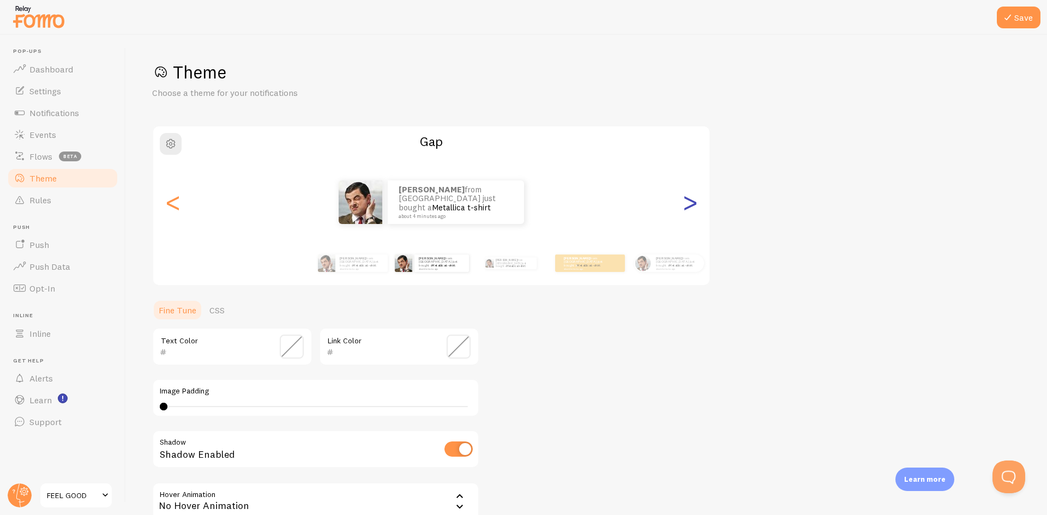
click at [683, 209] on div ">" at bounding box center [689, 202] width 13 height 79
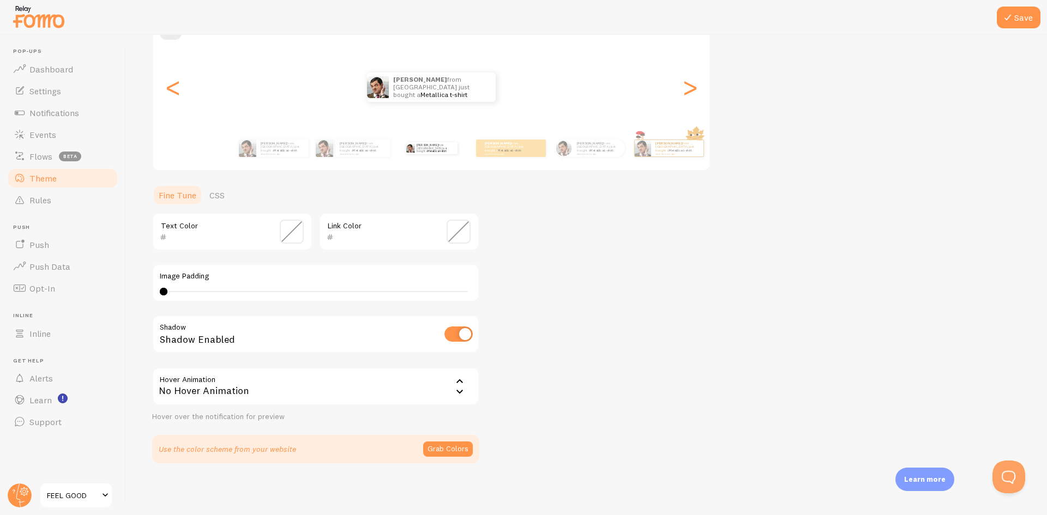
scroll to position [116, 0]
click at [373, 398] on div "No Hover Animation" at bounding box center [315, 386] width 327 height 38
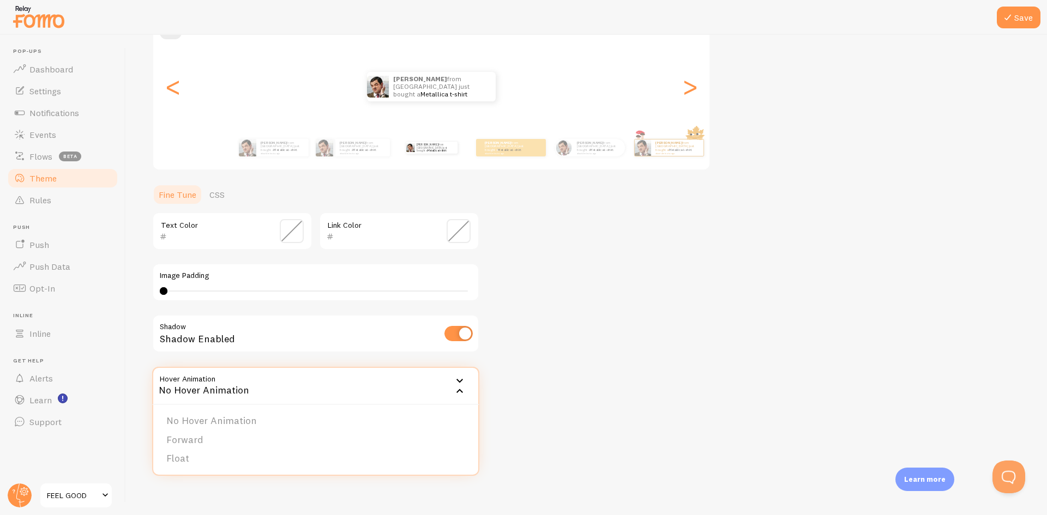
click at [373, 398] on div "No Hover Animation" at bounding box center [315, 386] width 327 height 38
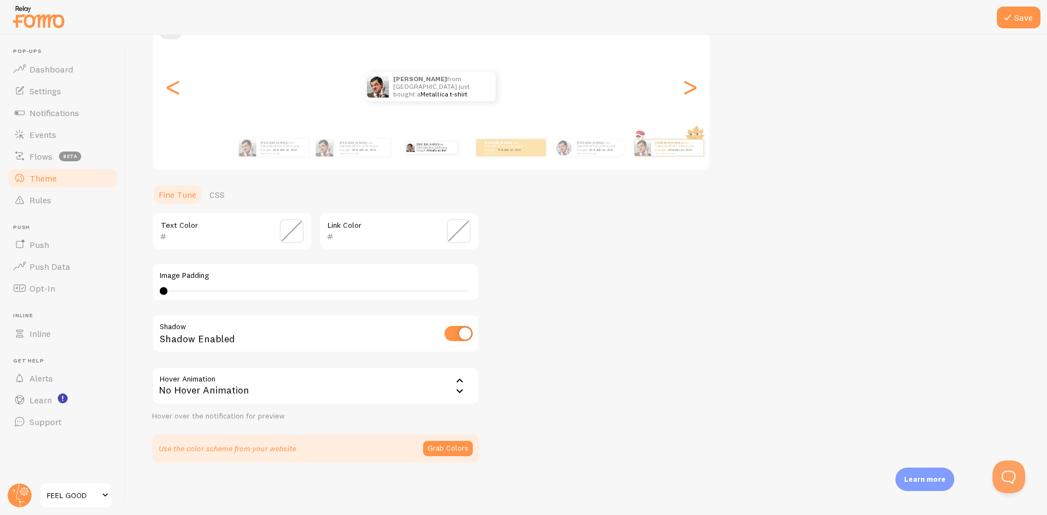
click at [369, 349] on div "Shadow Enabled" at bounding box center [315, 335] width 327 height 40
click at [88, 493] on span "FEEL GOOD" at bounding box center [73, 495] width 52 height 13
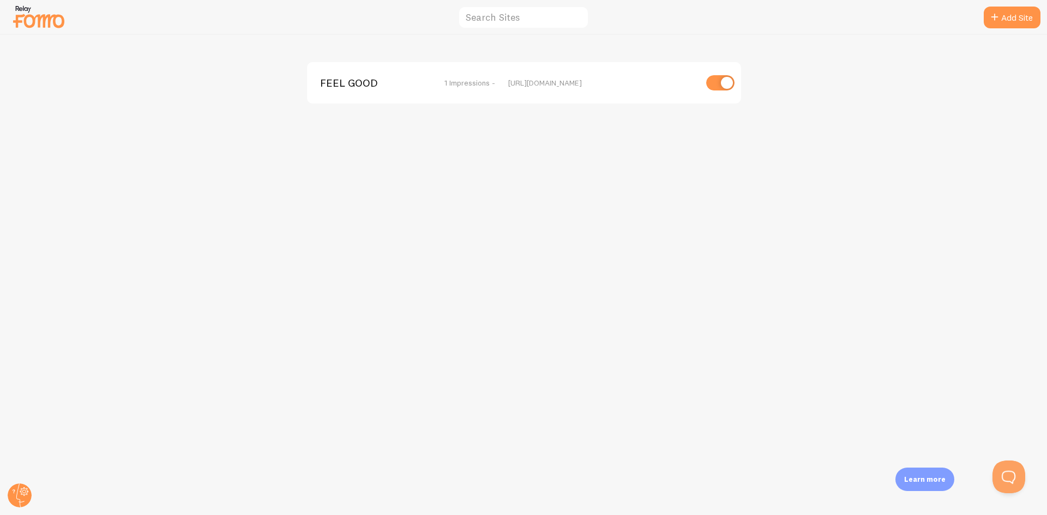
click at [40, 20] on img at bounding box center [38, 17] width 55 height 28
click at [23, 492] on icon at bounding box center [24, 492] width 4 height 4
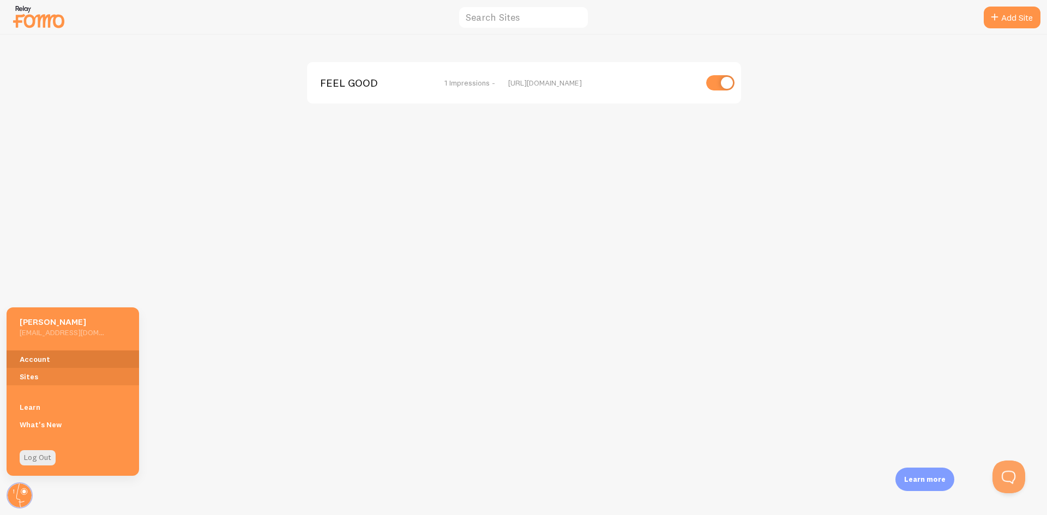
click at [74, 366] on link "Account" at bounding box center [73, 359] width 132 height 17
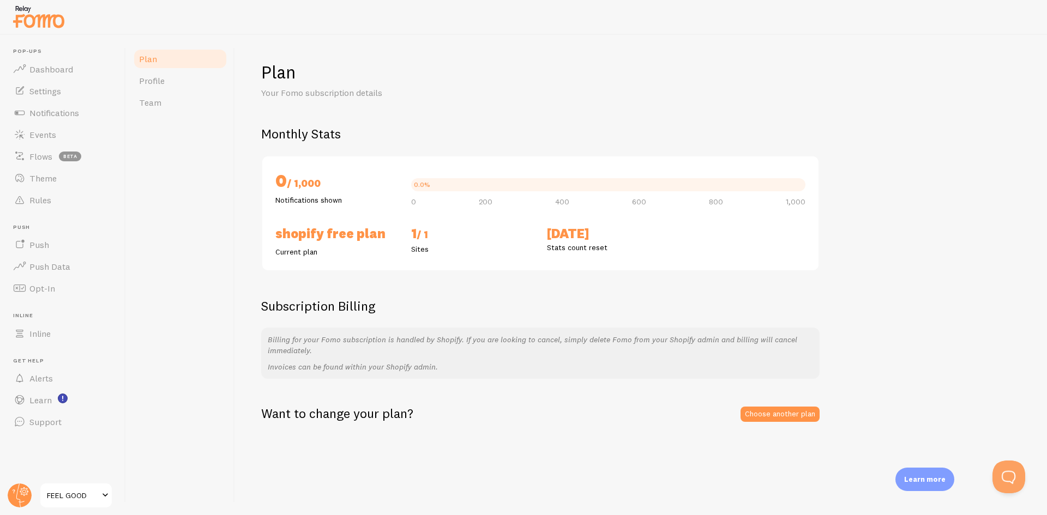
click at [435, 236] on h2 "1 / 1" at bounding box center [472, 234] width 123 height 19
click at [71, 399] on link "Learn" at bounding box center [63, 400] width 112 height 22
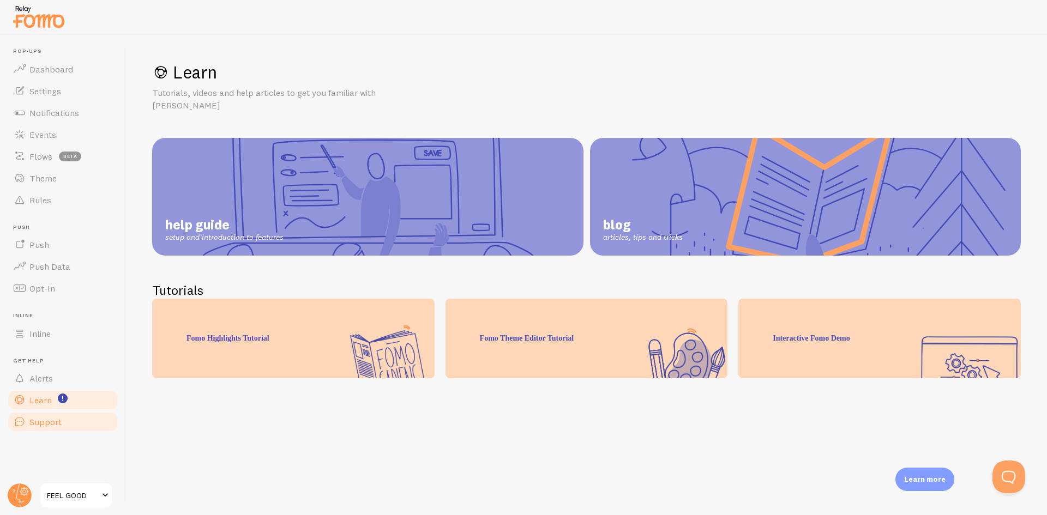
click at [69, 422] on link "Support" at bounding box center [63, 422] width 112 height 22
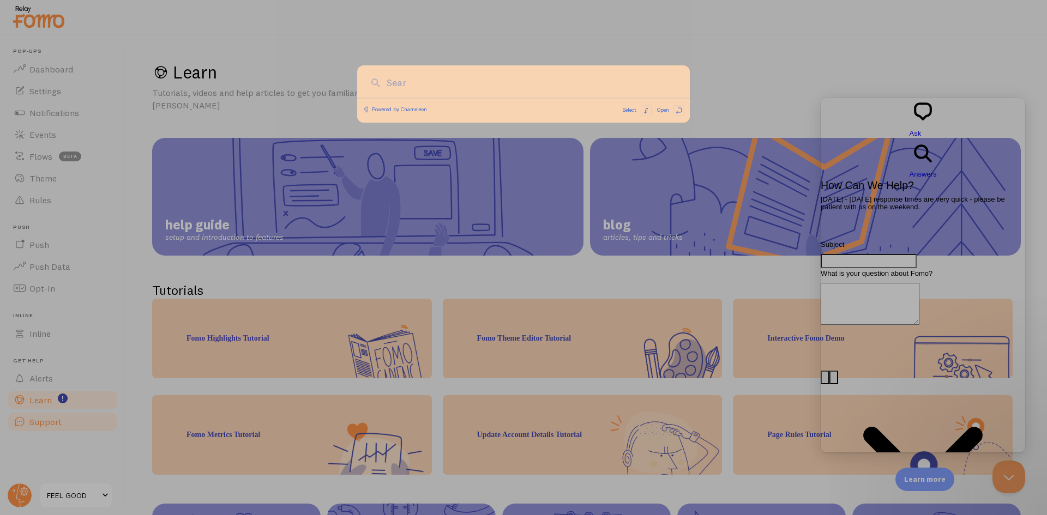
click at [69, 422] on div at bounding box center [523, 257] width 1047 height 515
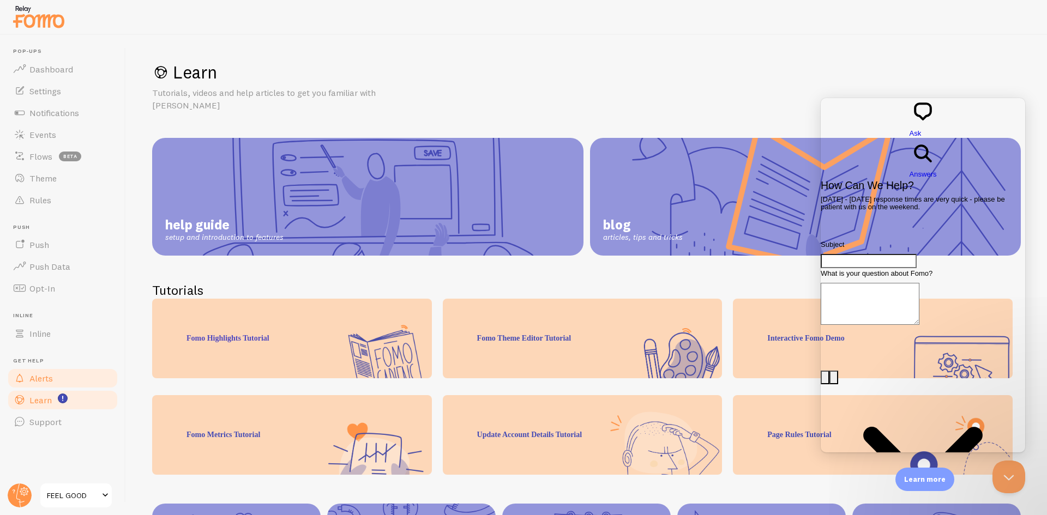
click at [82, 369] on link "Alerts" at bounding box center [63, 378] width 112 height 22
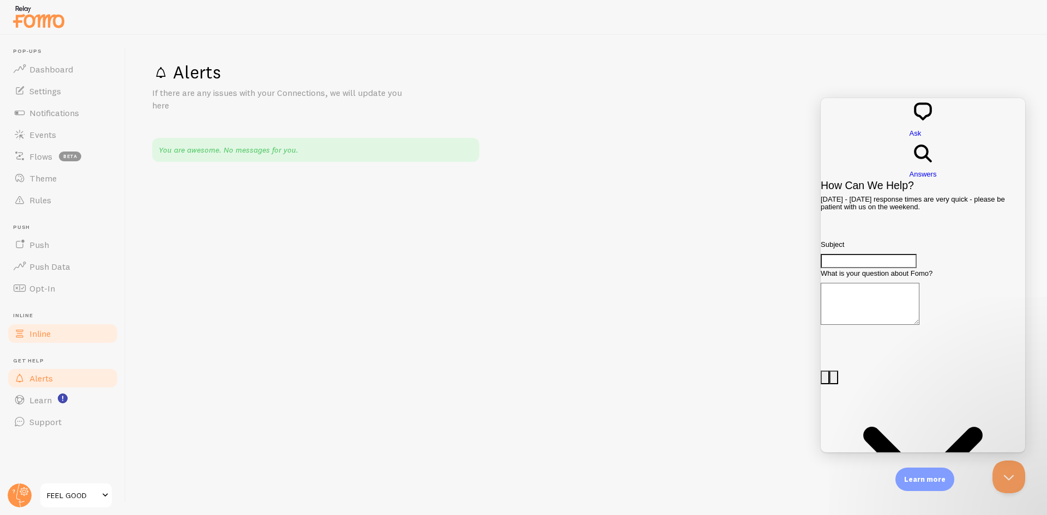
click at [74, 334] on link "Inline" at bounding box center [63, 334] width 112 height 22
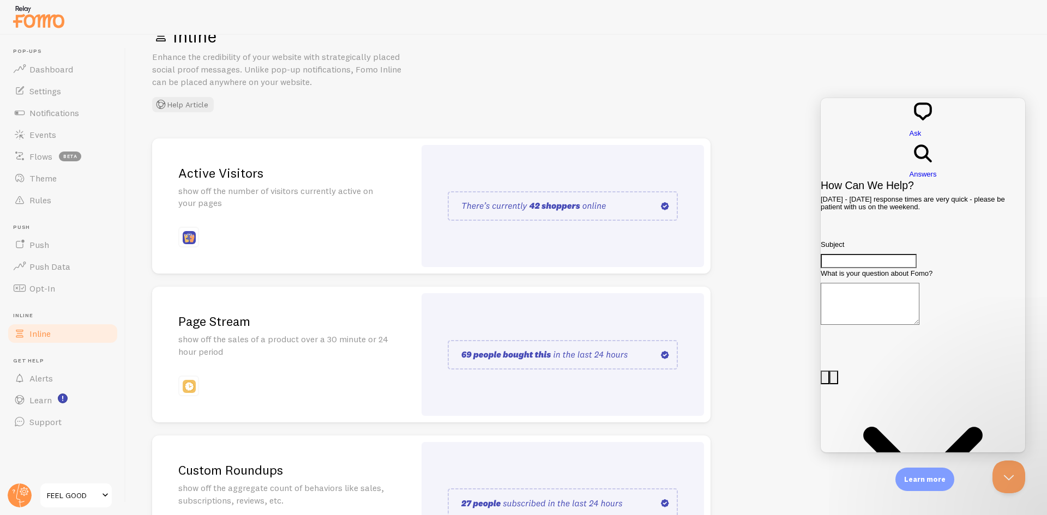
scroll to position [35, 0]
click at [581, 200] on img at bounding box center [563, 206] width 230 height 29
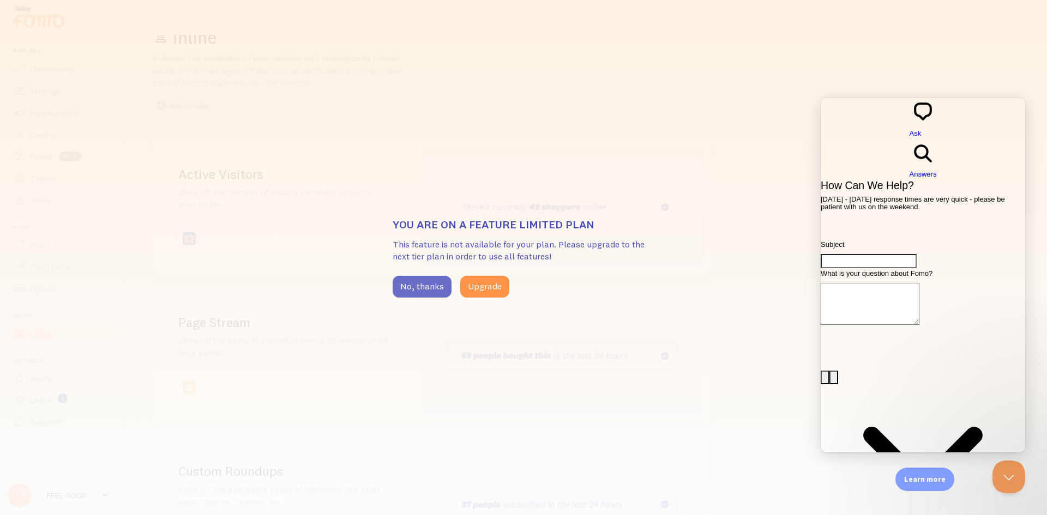
click at [425, 287] on button "No, thanks" at bounding box center [422, 287] width 59 height 22
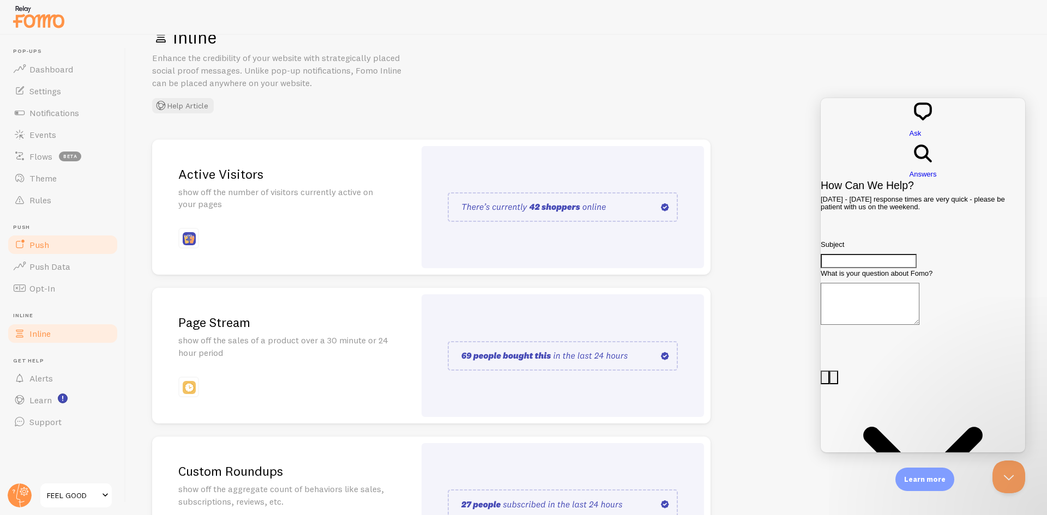
click at [40, 251] on link "Push" at bounding box center [63, 245] width 112 height 22
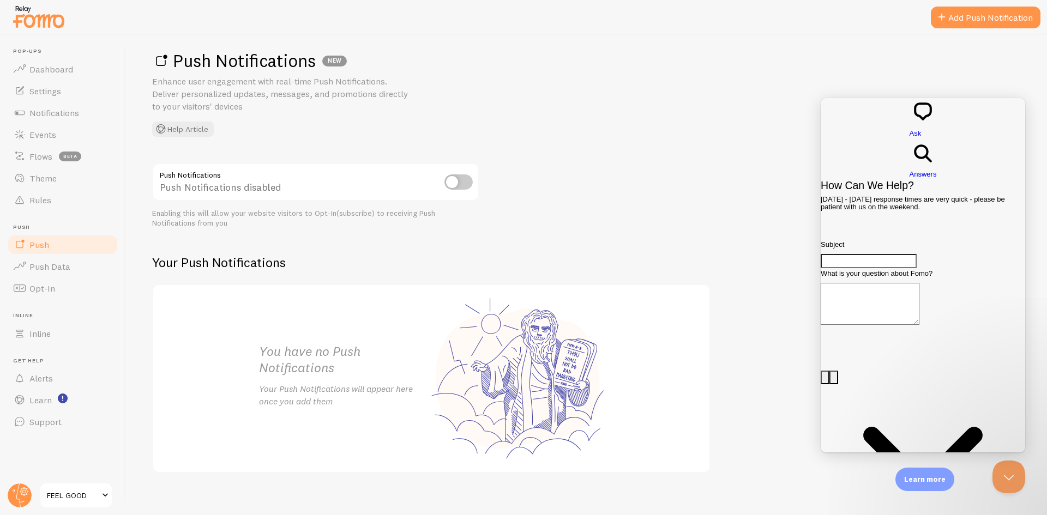
scroll to position [22, 0]
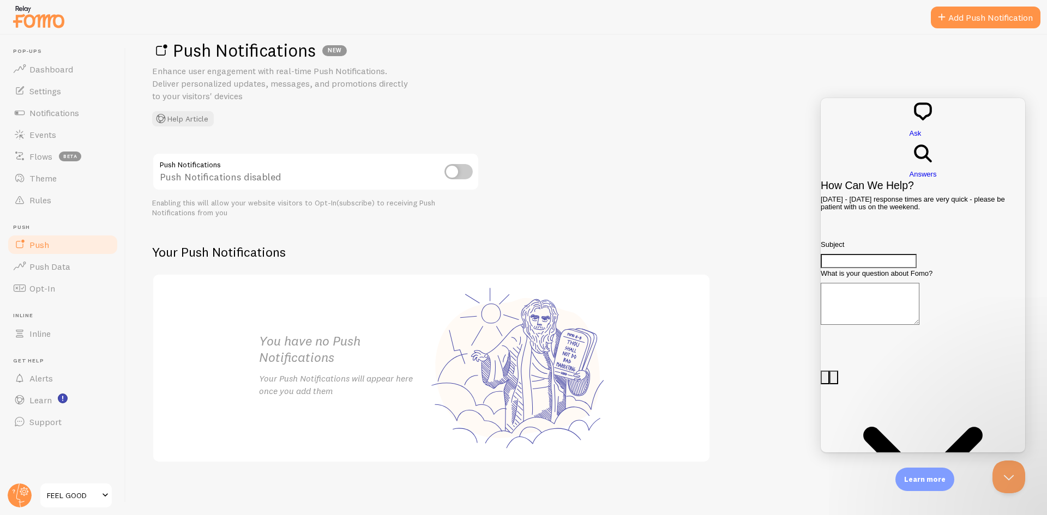
click at [460, 174] on input "checkbox" at bounding box center [458, 171] width 28 height 15
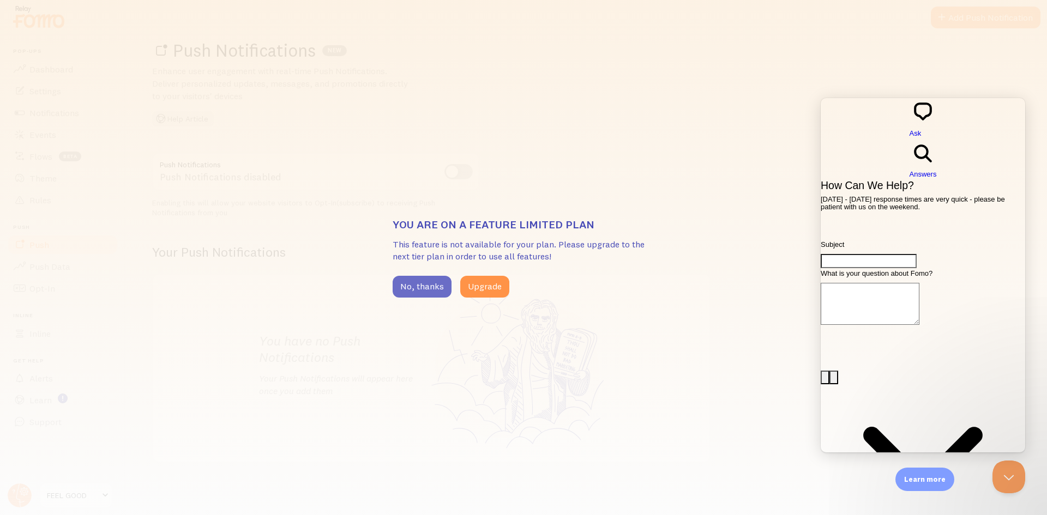
click at [444, 280] on button "No, thanks" at bounding box center [422, 287] width 59 height 22
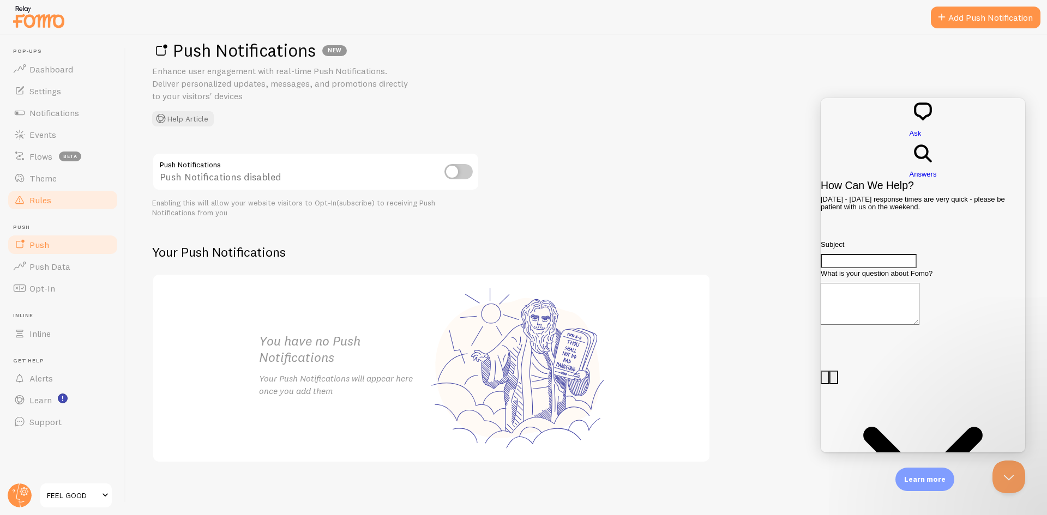
click at [32, 206] on link "Rules" at bounding box center [63, 200] width 112 height 22
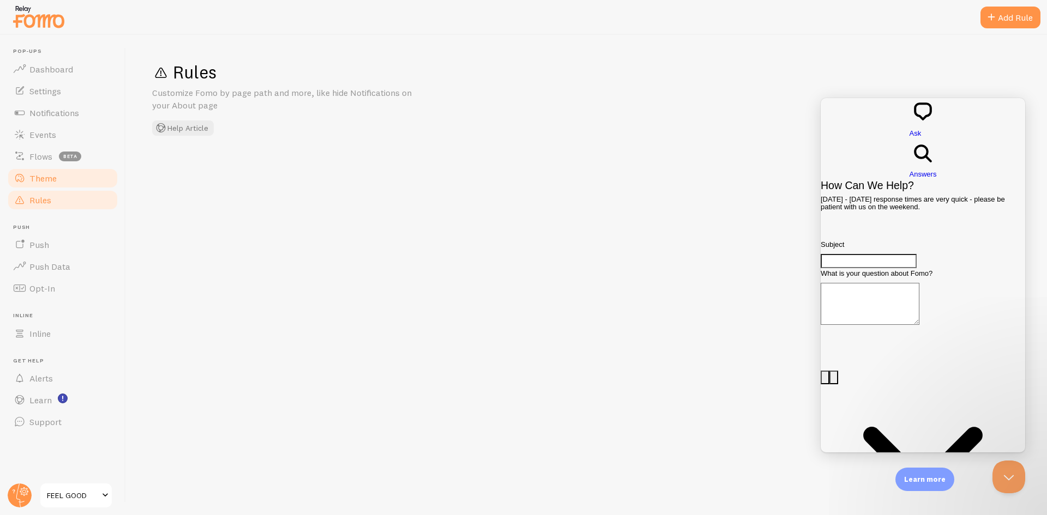
click at [59, 174] on link "Theme" at bounding box center [63, 178] width 112 height 22
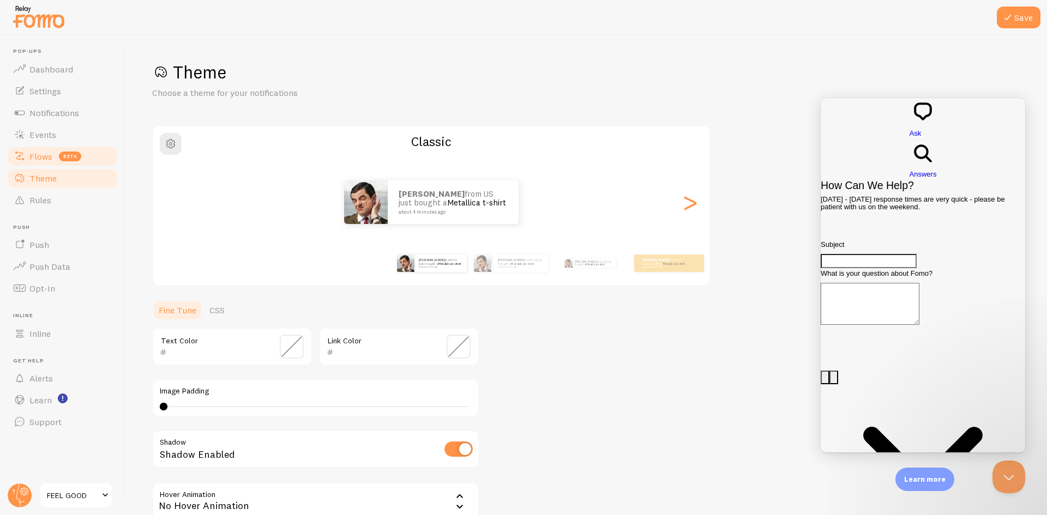
click at [66, 150] on link "Flows beta" at bounding box center [63, 157] width 112 height 22
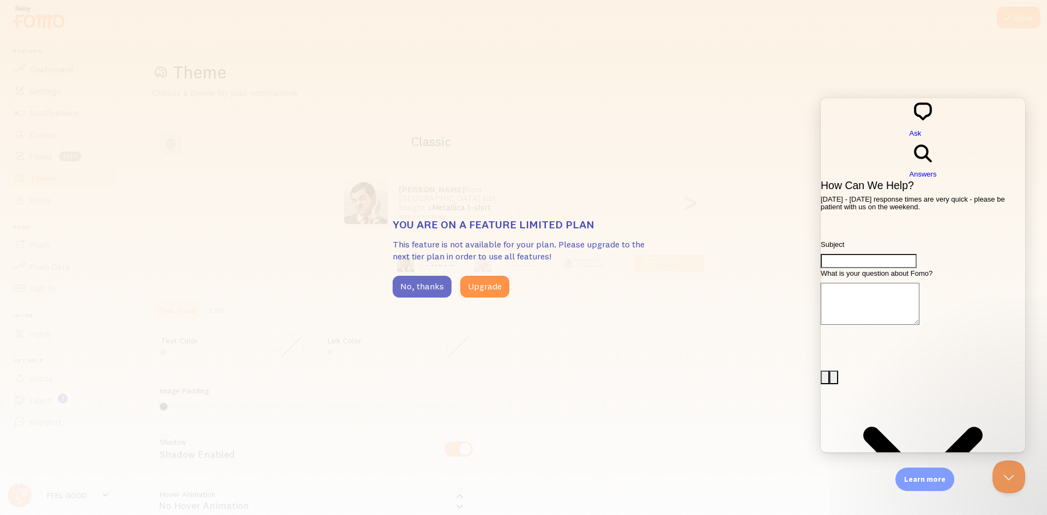
click at [446, 283] on button "No, thanks" at bounding box center [422, 287] width 59 height 22
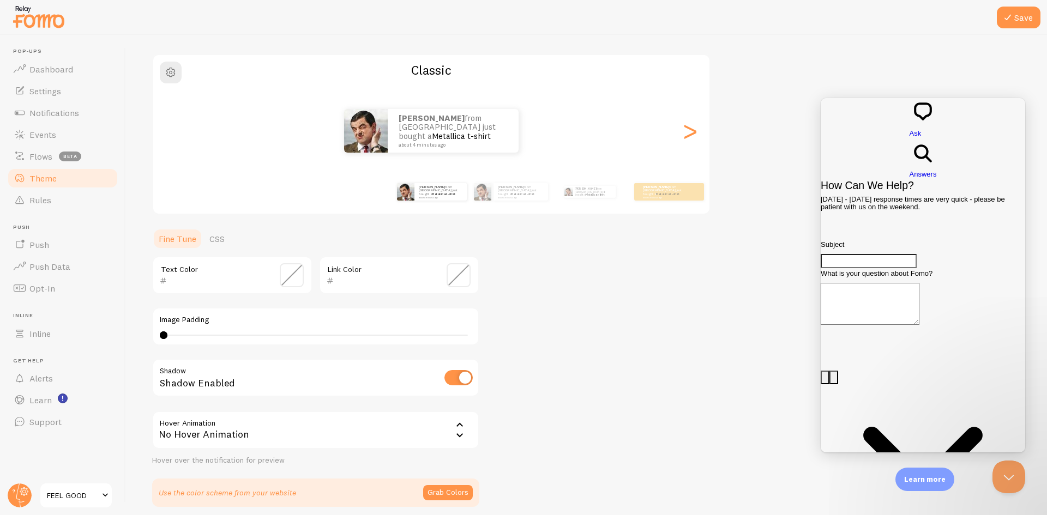
scroll to position [116, 0]
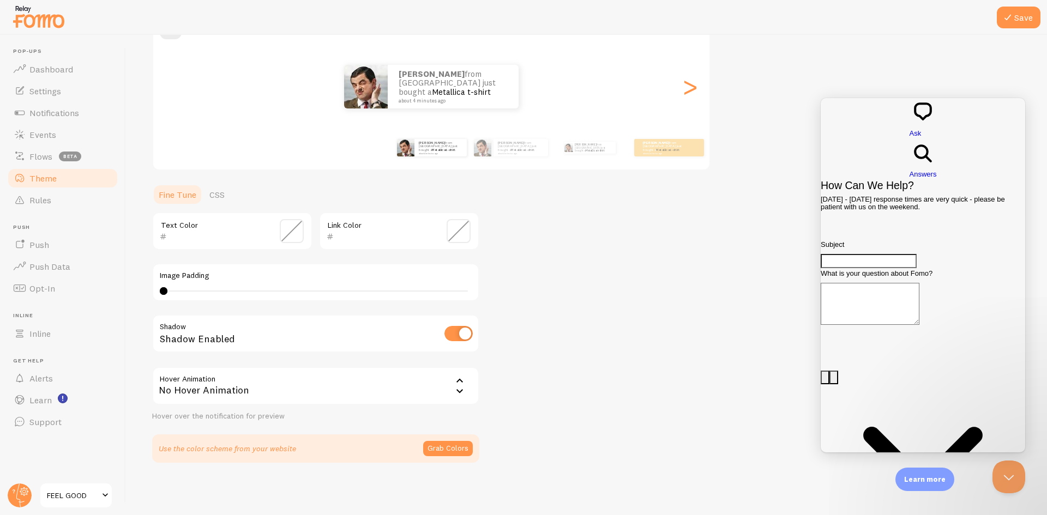
click at [1017, 28] on div at bounding box center [523, 17] width 1047 height 35
click at [1015, 11] on button "Save" at bounding box center [1019, 18] width 44 height 22
